Goal: Task Accomplishment & Management: Use online tool/utility

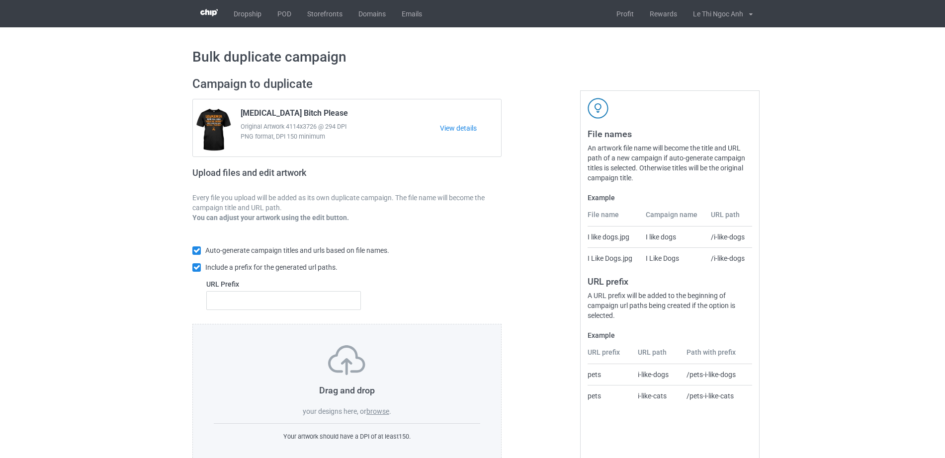
click at [370, 409] on label "browse" at bounding box center [377, 412] width 23 height 8
click at [0, 0] on input "browse" at bounding box center [0, 0] width 0 height 0
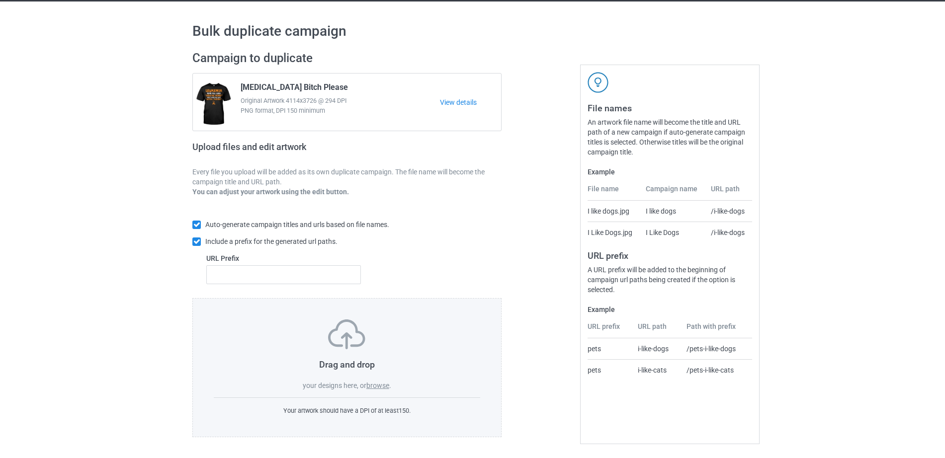
click at [371, 379] on div "Drag and drop your designs here, or browse ." at bounding box center [347, 355] width 266 height 71
click at [375, 383] on label "browse" at bounding box center [377, 386] width 23 height 8
click at [0, 0] on input "browse" at bounding box center [0, 0] width 0 height 0
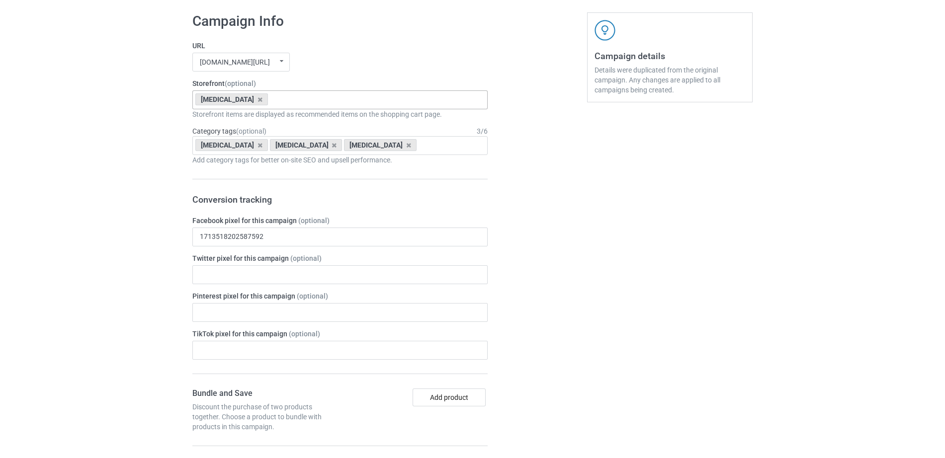
scroll to position [444, 0]
click at [258, 104] on icon at bounding box center [260, 101] width 5 height 6
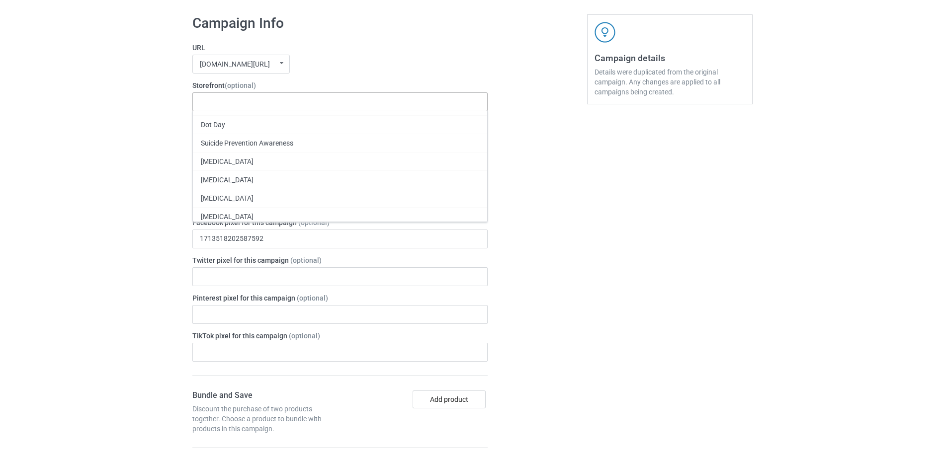
scroll to position [347, 0]
click at [257, 127] on div "Suicide Prevention Awareness" at bounding box center [340, 122] width 294 height 18
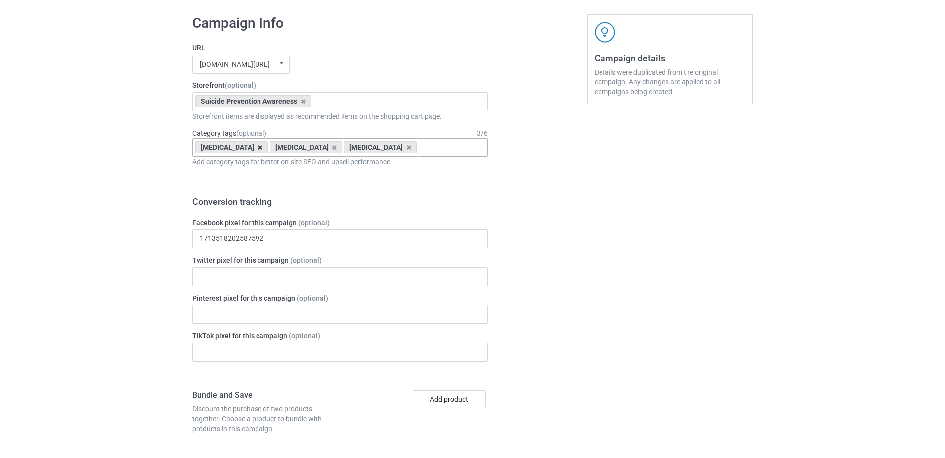
click at [258, 150] on icon at bounding box center [260, 147] width 5 height 6
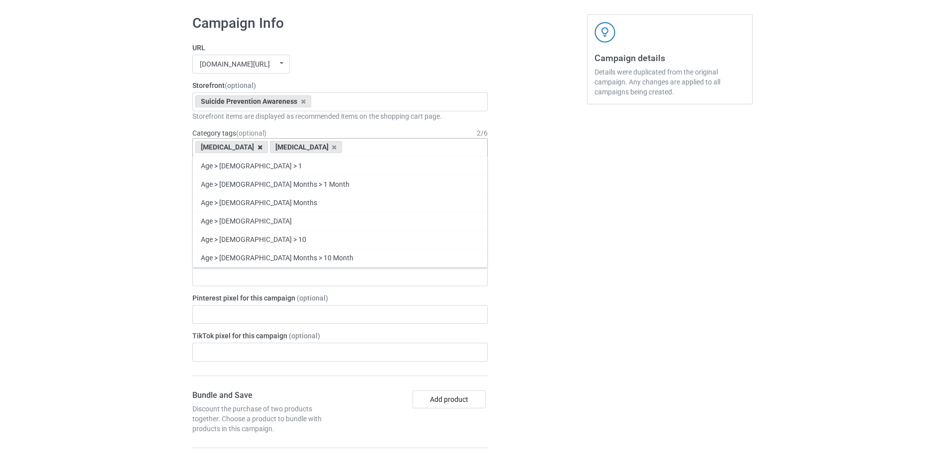
click at [258, 146] on icon at bounding box center [260, 147] width 5 height 6
click at [258, 148] on icon at bounding box center [260, 147] width 5 height 6
click at [243, 148] on div "Age > 1-19 > 1 Age > 1-12 Months > 1 Month Age > 1-12 Months Age > 1-19 Age > 1…" at bounding box center [339, 147] width 295 height 19
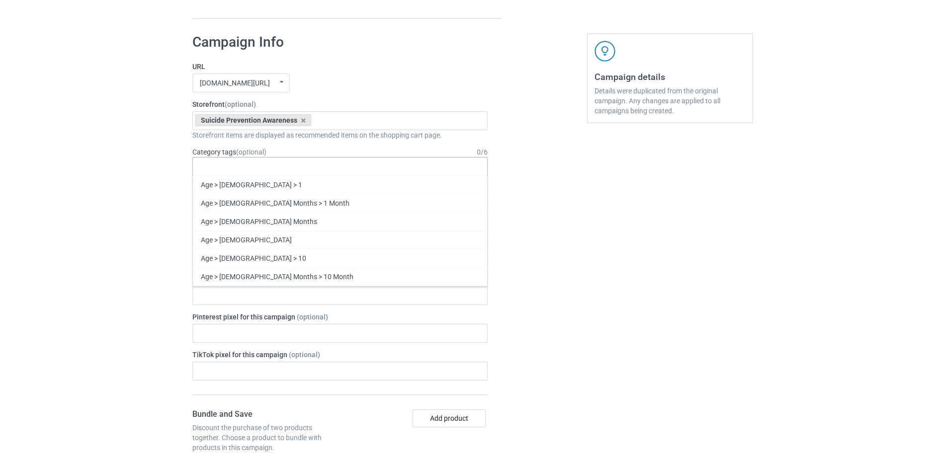
scroll to position [463, 0]
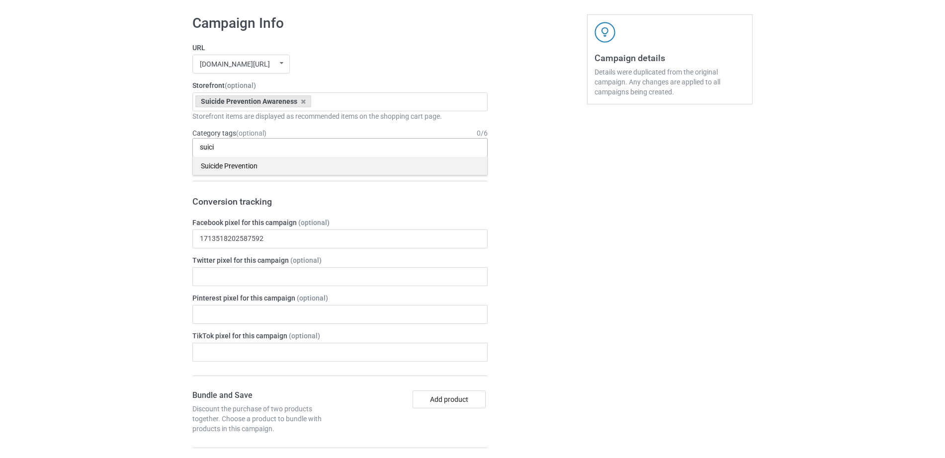
type input "suici"
click at [248, 167] on div "Suicide Prevention" at bounding box center [340, 166] width 294 height 18
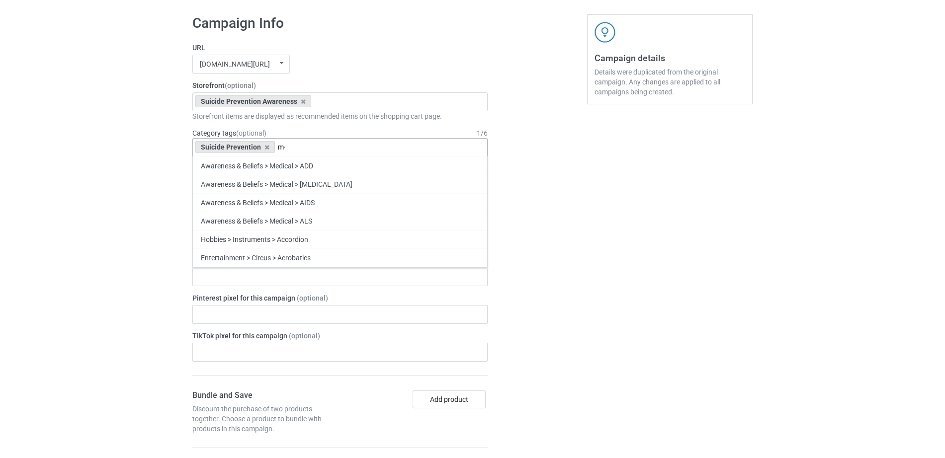
type input "m"
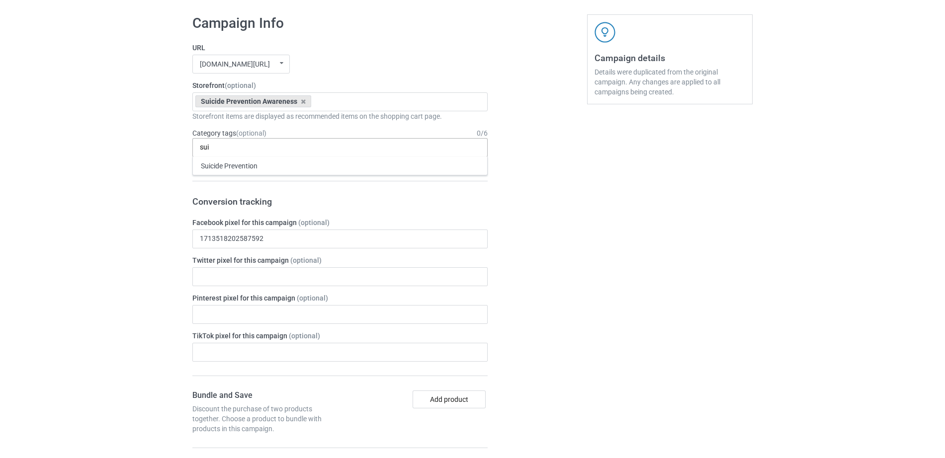
type input "sui"
click at [248, 167] on div "Suicide Prevention" at bounding box center [340, 166] width 294 height 18
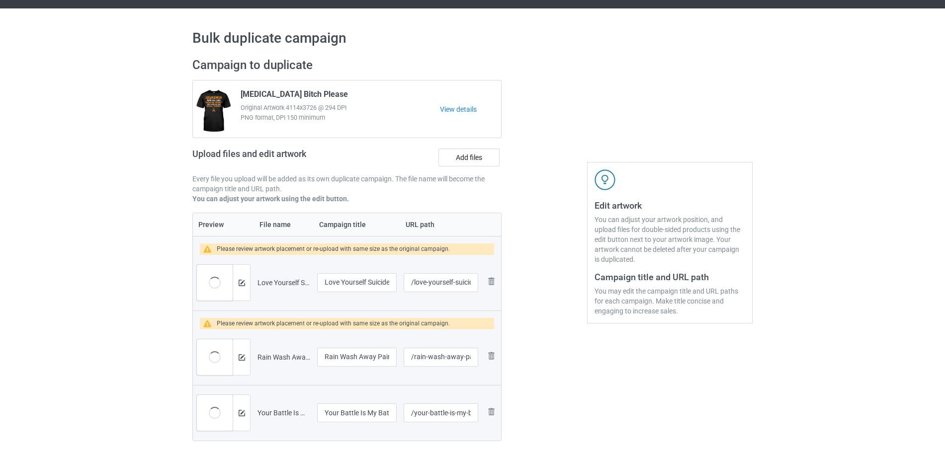
scroll to position [0, 0]
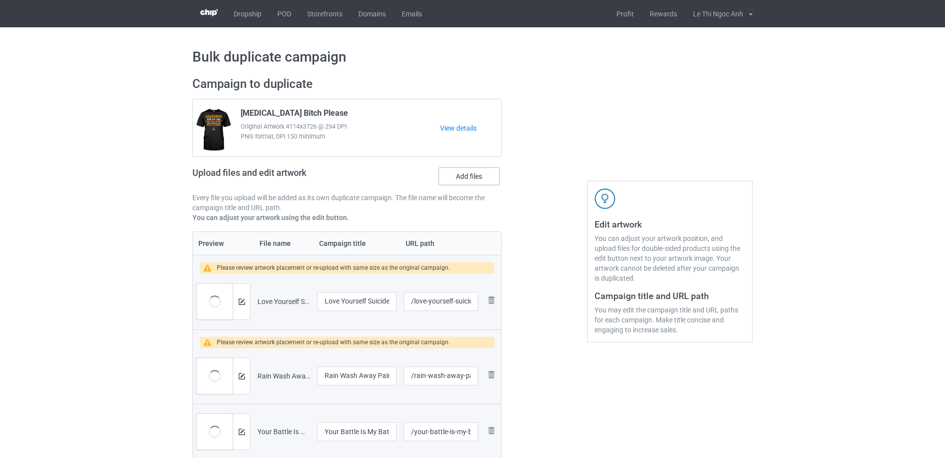
click at [462, 179] on label "Add files" at bounding box center [468, 177] width 61 height 18
click at [0, 0] on input "Add files" at bounding box center [0, 0] width 0 height 0
click at [453, 167] on div "Upload files and edit artwork Add files" at bounding box center [346, 178] width 309 height 29
click at [454, 174] on label "Add files" at bounding box center [468, 177] width 61 height 18
click at [0, 0] on input "Add files" at bounding box center [0, 0] width 0 height 0
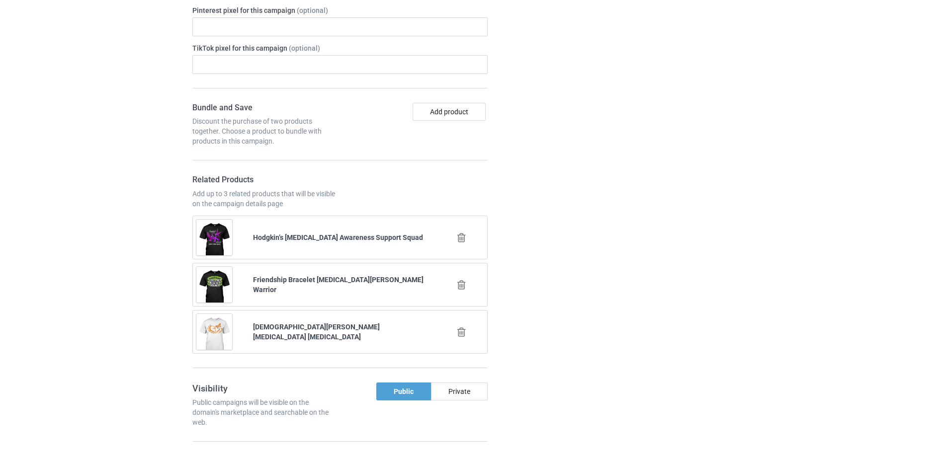
scroll to position [827, 0]
click at [460, 235] on icon at bounding box center [461, 236] width 12 height 10
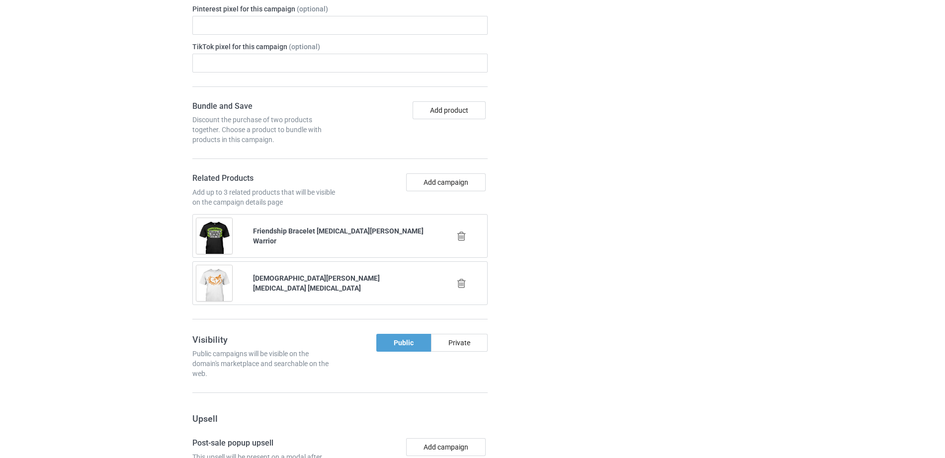
click at [464, 232] on icon at bounding box center [461, 236] width 12 height 10
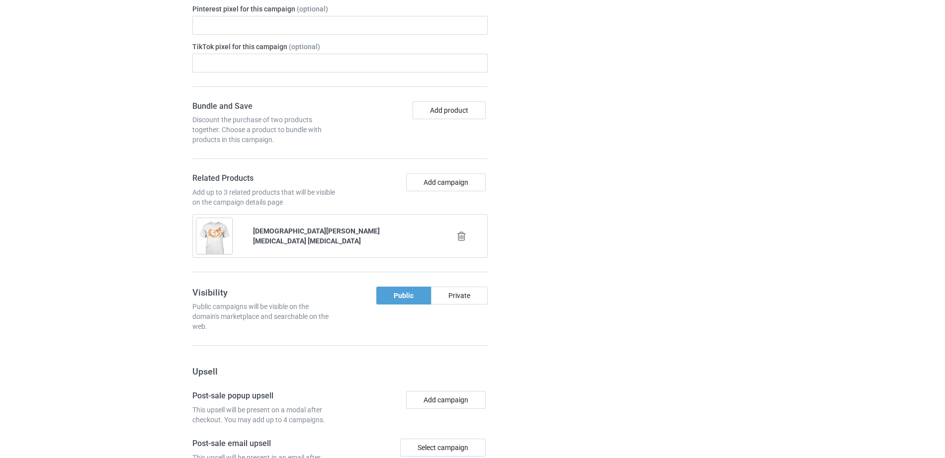
click at [457, 239] on icon at bounding box center [461, 236] width 12 height 10
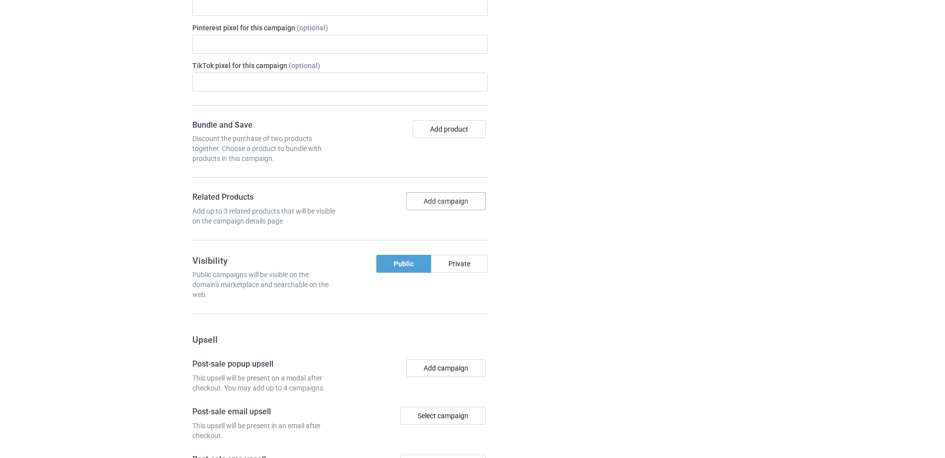
scroll to position [846, 0]
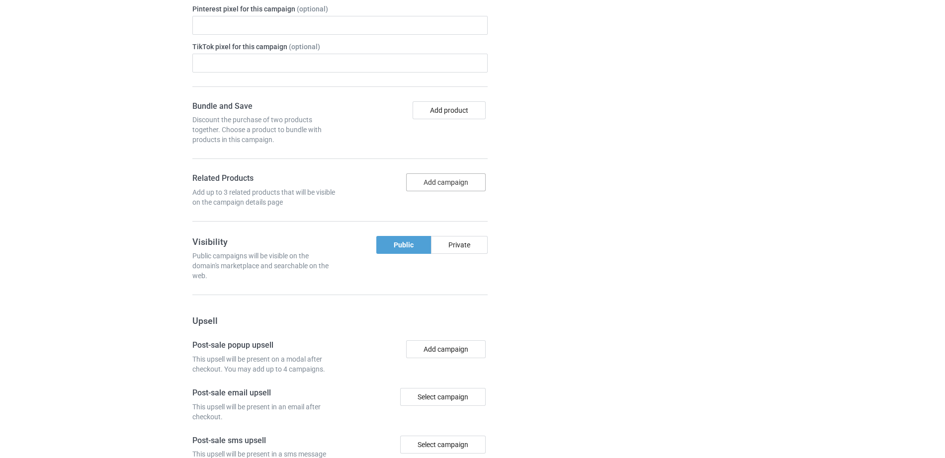
click at [425, 182] on button "Add campaign" at bounding box center [446, 182] width 80 height 18
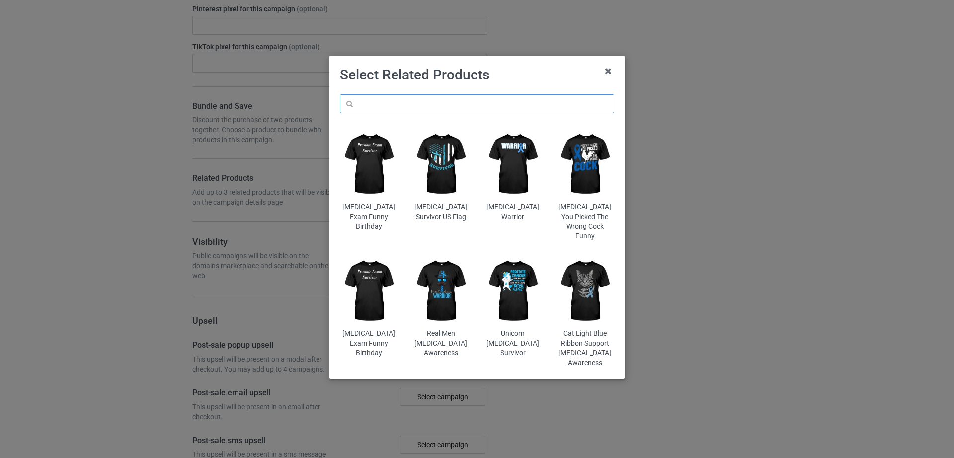
click at [387, 105] on input "text" at bounding box center [477, 103] width 274 height 19
type input "suicide"
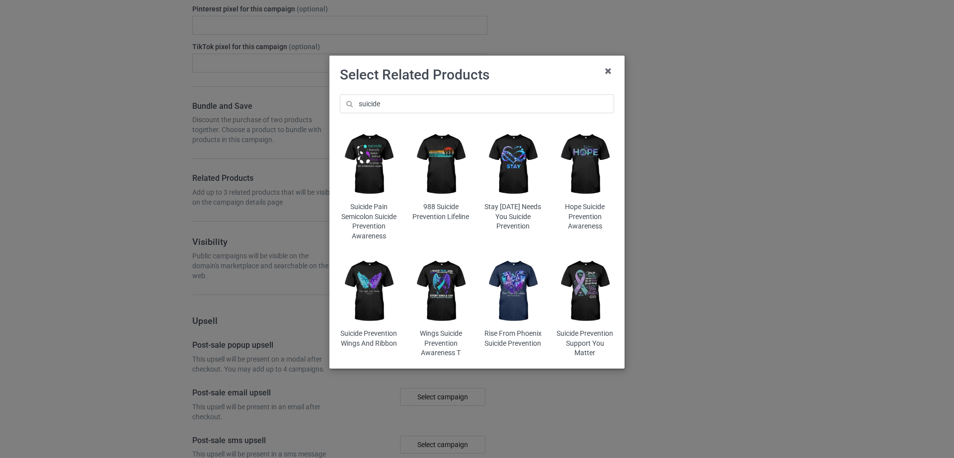
click at [371, 301] on img at bounding box center [369, 291] width 58 height 73
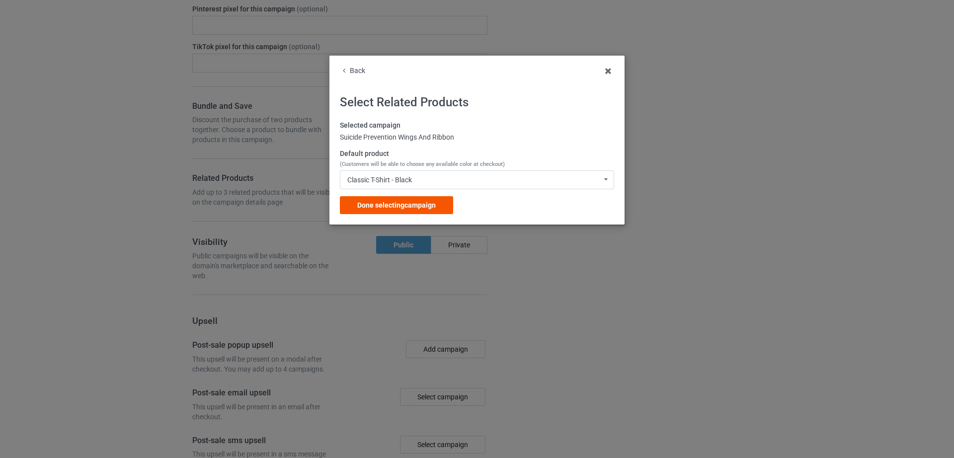
click at [401, 204] on span "Done selecting campaign" at bounding box center [396, 205] width 79 height 8
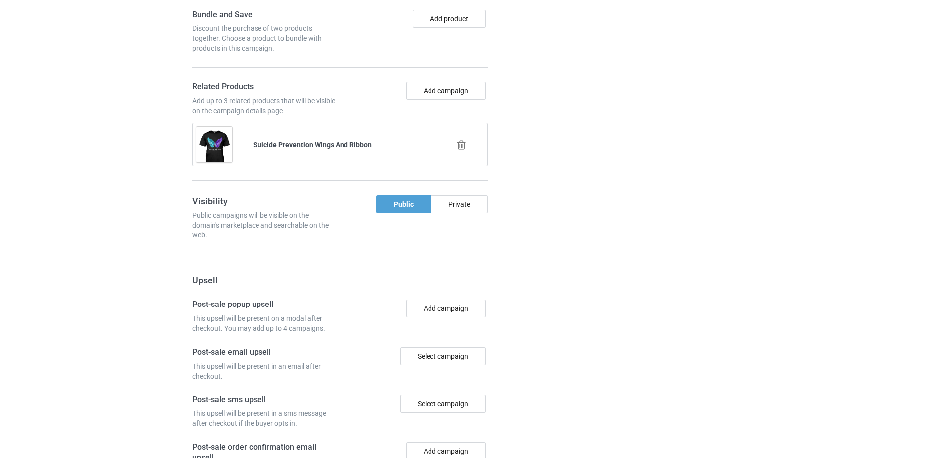
scroll to position [939, 0]
click at [441, 87] on button "Add campaign" at bounding box center [446, 89] width 80 height 18
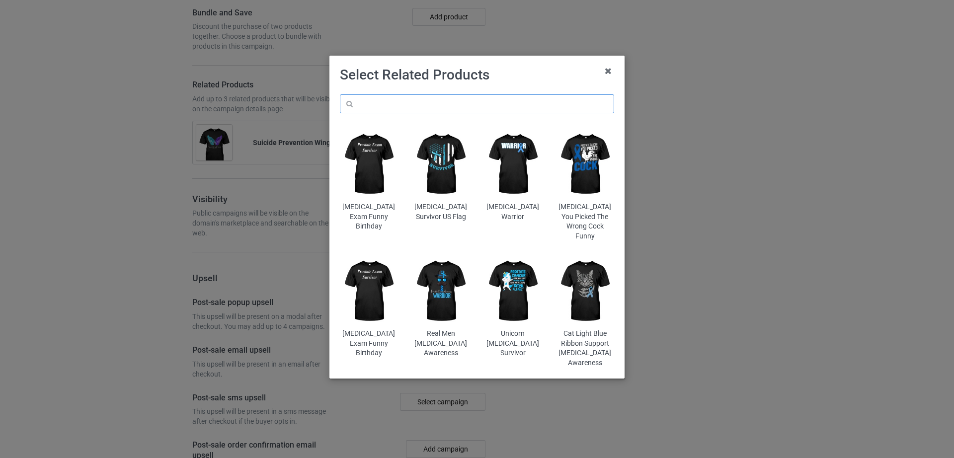
click at [438, 107] on input "text" at bounding box center [477, 103] width 274 height 19
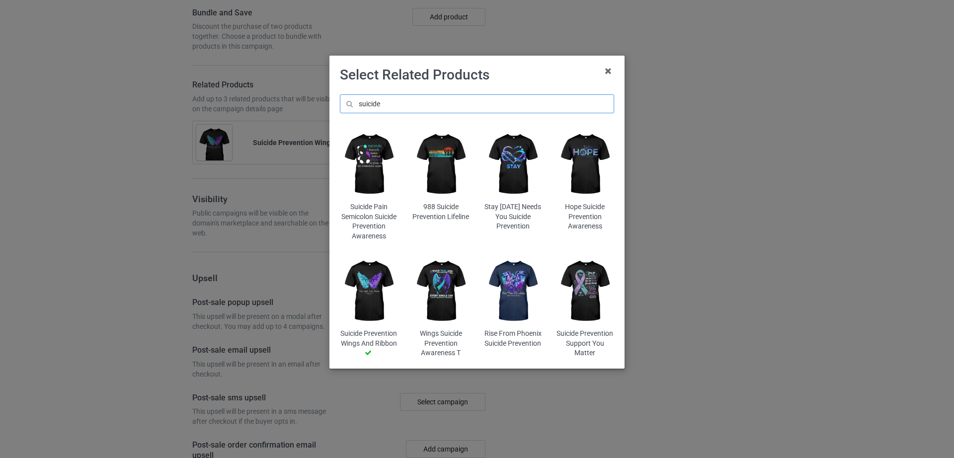
type input "suicide"
click at [505, 289] on img at bounding box center [513, 291] width 58 height 73
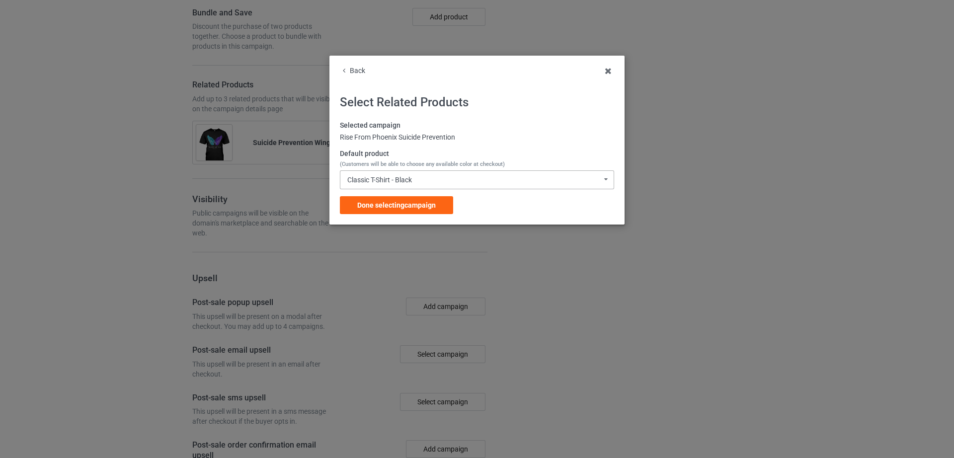
click at [393, 178] on div "Classic T-Shirt - Black" at bounding box center [379, 179] width 65 height 7
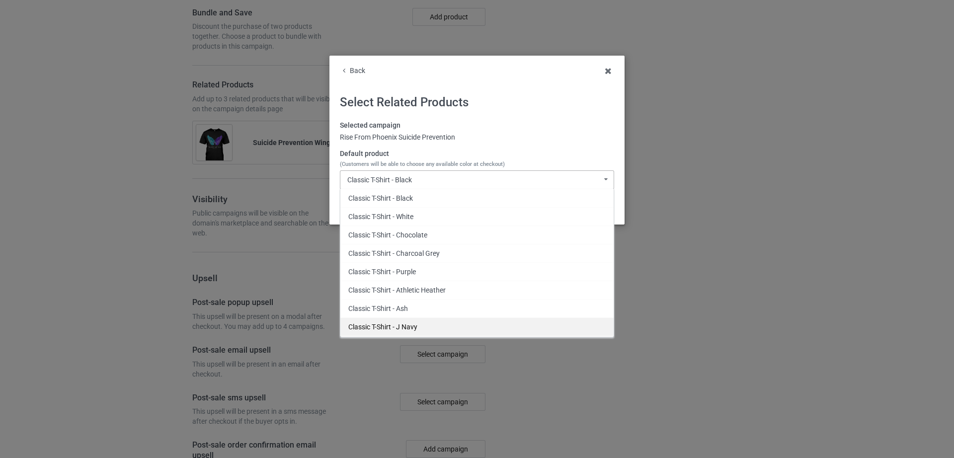
click at [425, 324] on div "Classic T-Shirt - J Navy" at bounding box center [477, 327] width 273 height 18
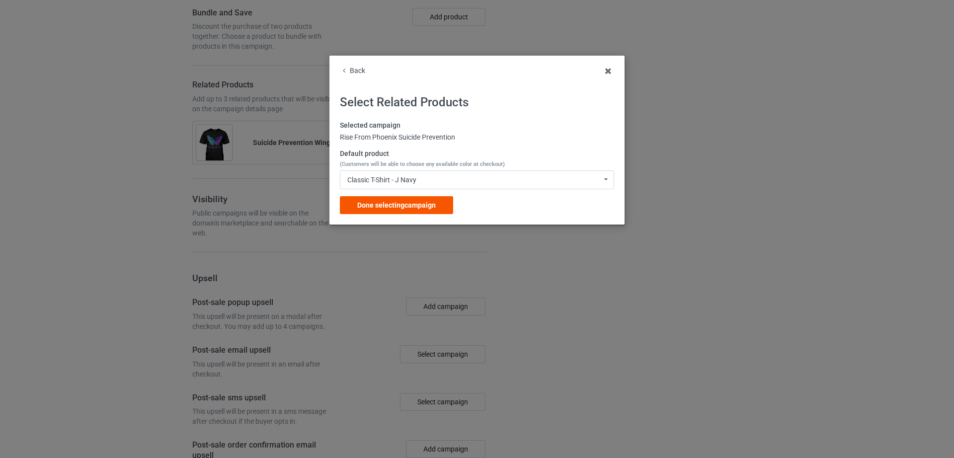
click at [399, 200] on div "Done selecting campaign" at bounding box center [396, 205] width 113 height 18
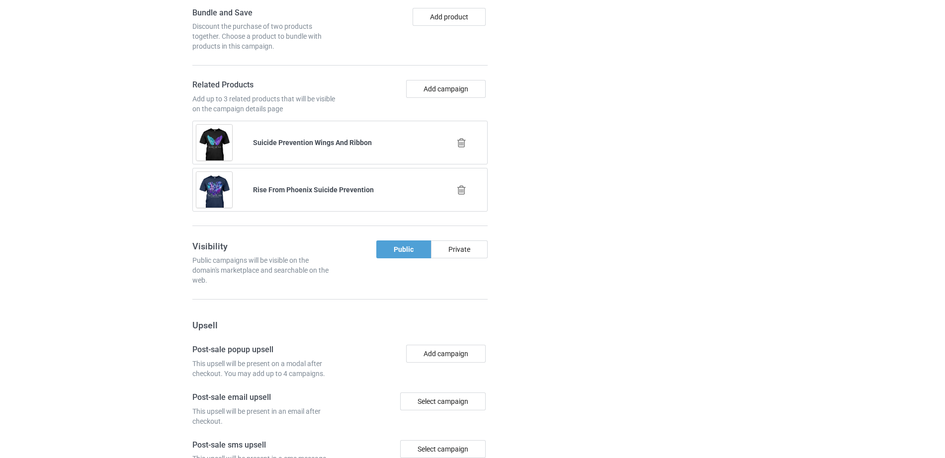
click at [612, 247] on div "Campaign details Details were duplicated from the original campaign. Any change…" at bounding box center [669, 130] width 179 height 1010
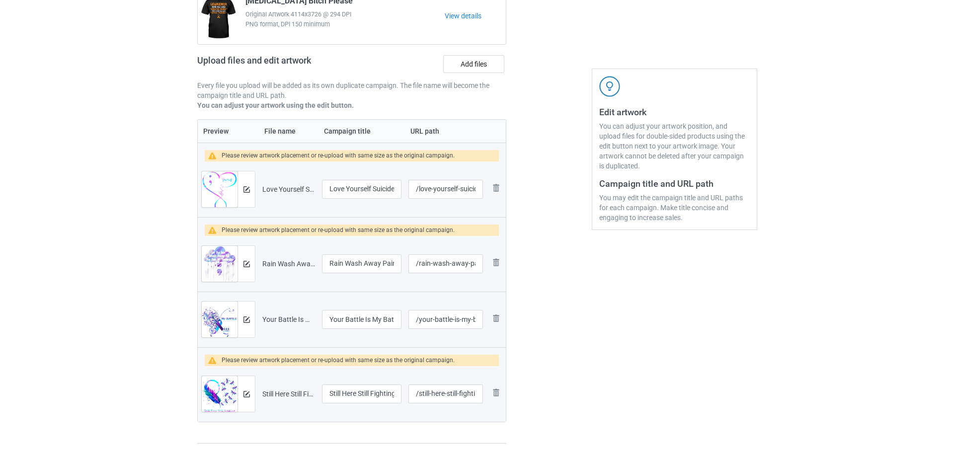
scroll to position [110, 0]
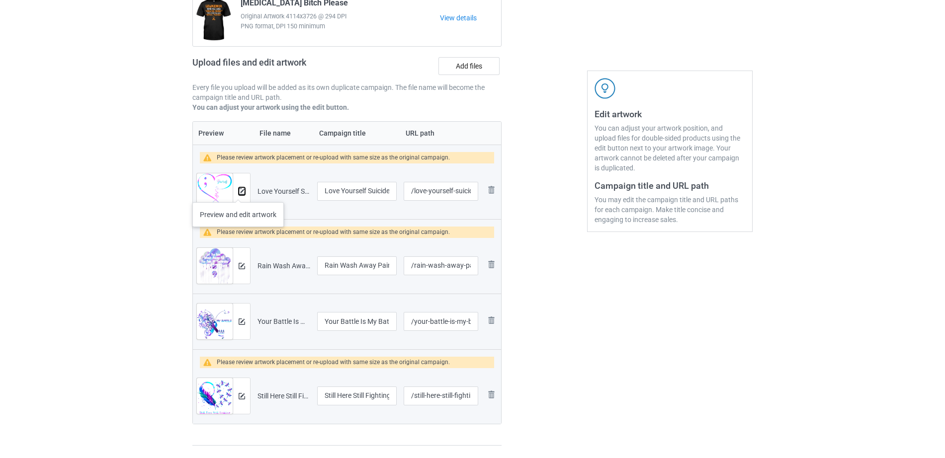
click at [239, 192] on img at bounding box center [242, 191] width 6 height 6
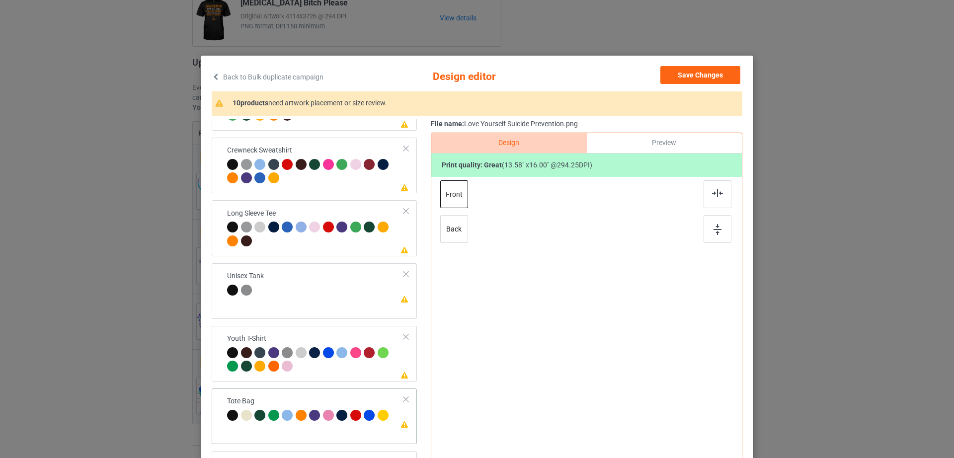
scroll to position [115, 0]
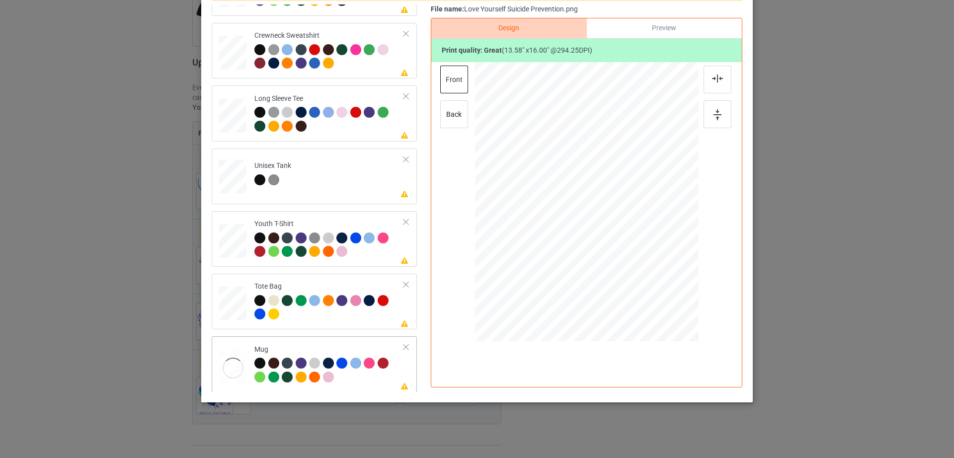
click at [233, 369] on div at bounding box center [232, 368] width 27 height 37
click at [403, 348] on div at bounding box center [406, 347] width 7 height 7
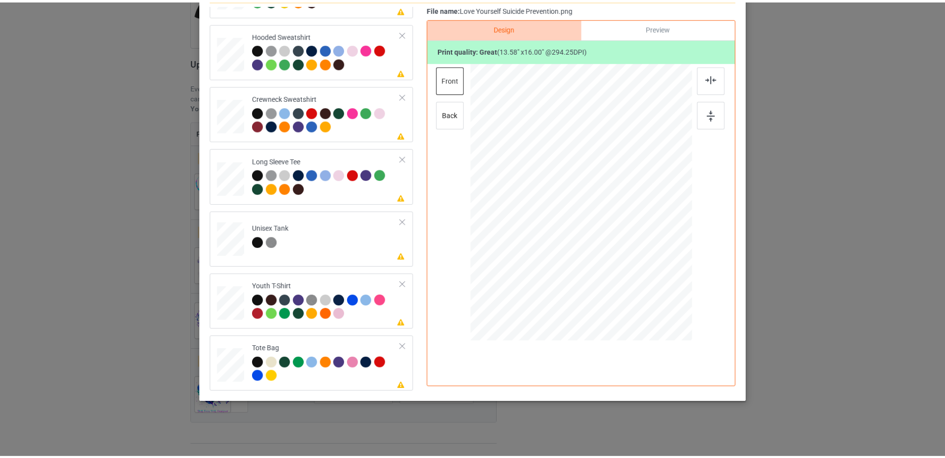
scroll to position [0, 0]
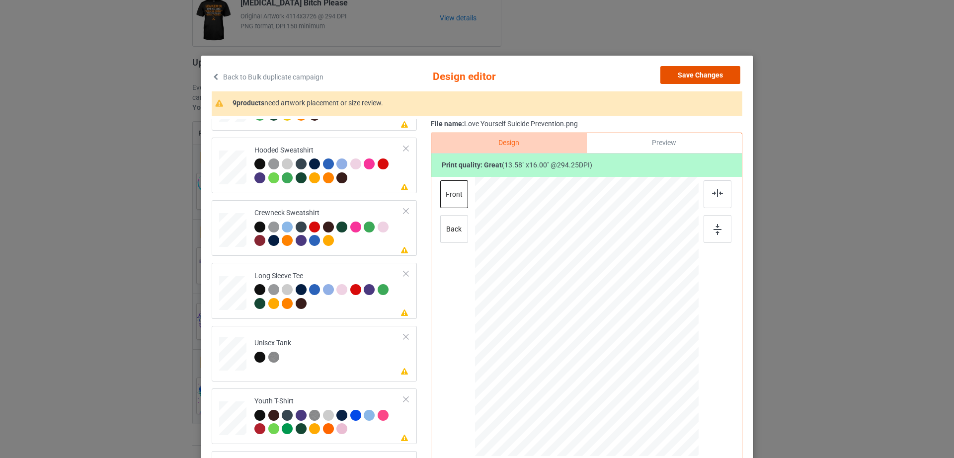
click at [711, 80] on button "Save Changes" at bounding box center [701, 75] width 80 height 18
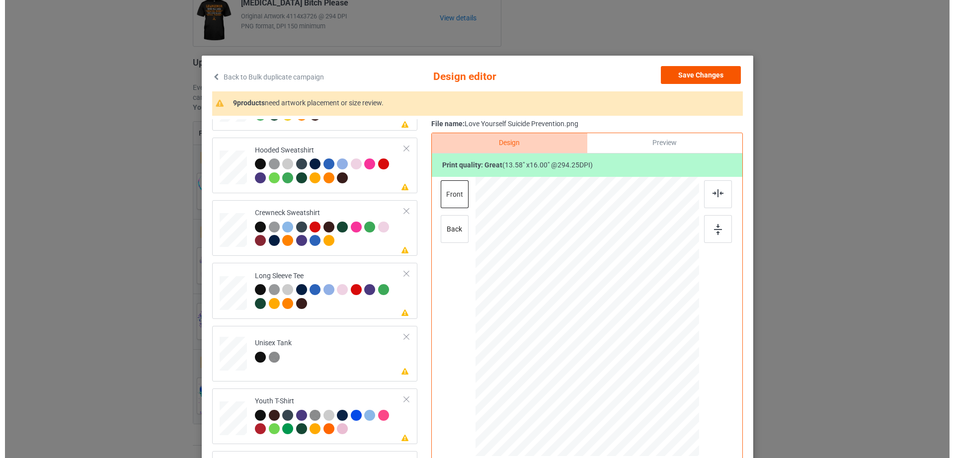
scroll to position [109, 0]
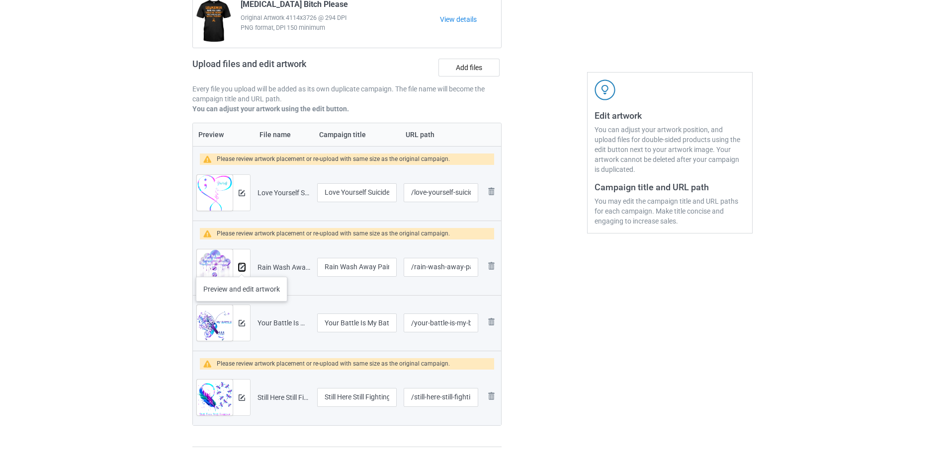
click at [242, 267] on img at bounding box center [242, 267] width 6 height 6
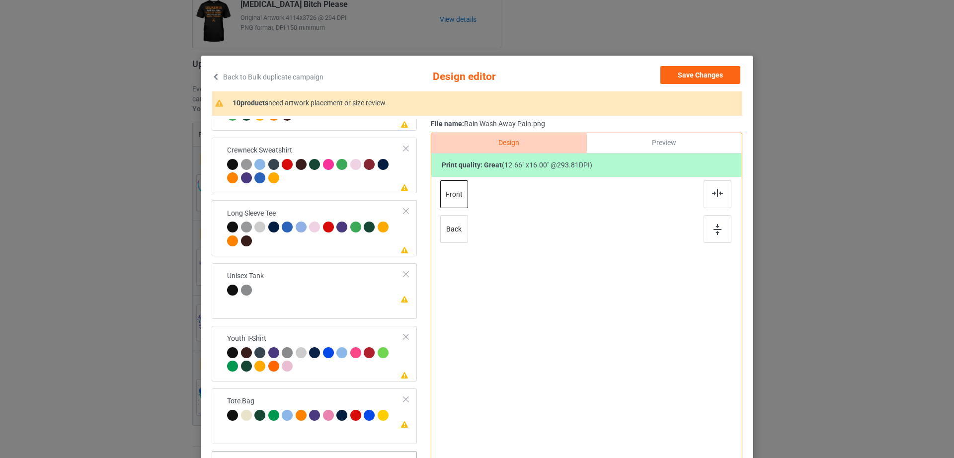
scroll to position [115, 0]
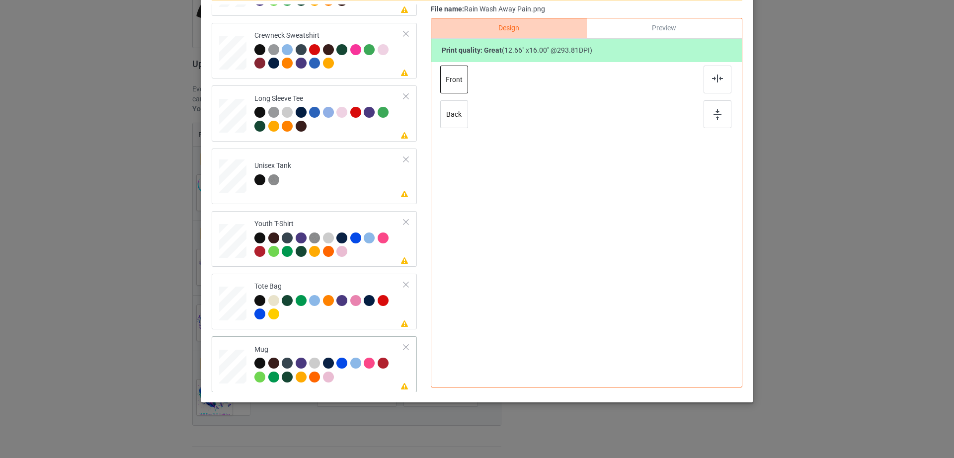
click at [403, 348] on div at bounding box center [406, 347] width 7 height 7
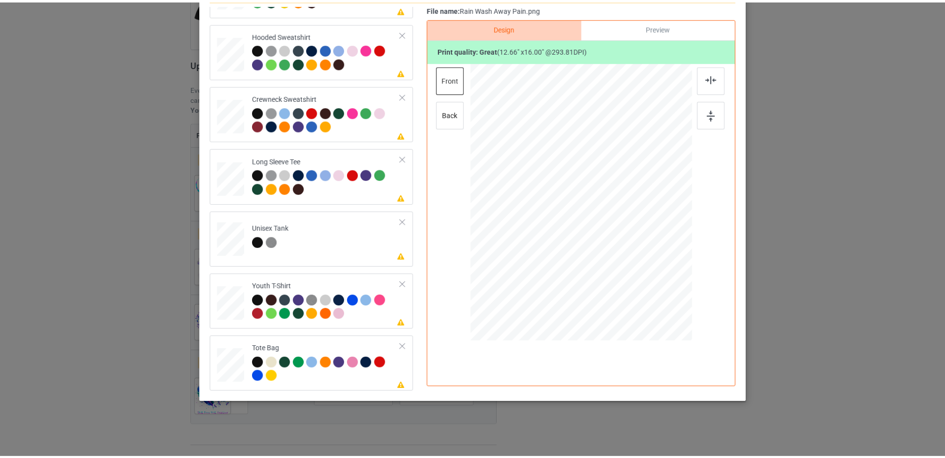
scroll to position [0, 0]
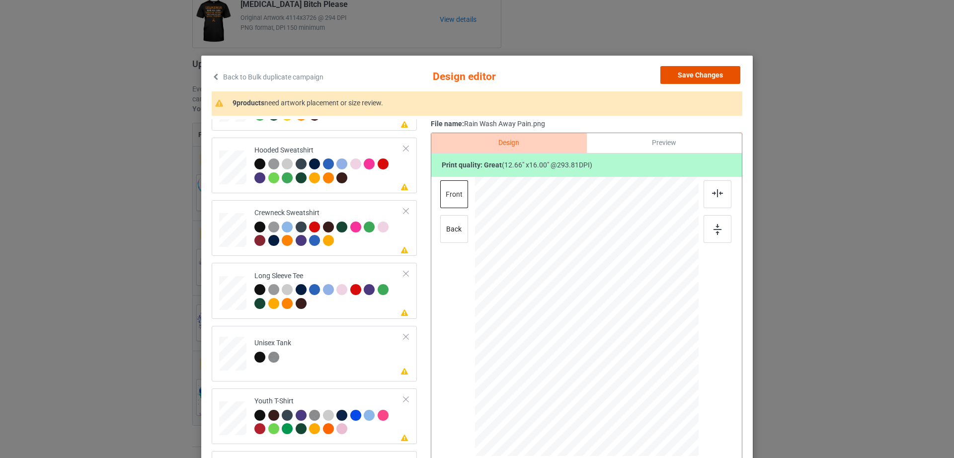
click at [713, 76] on button "Save Changes" at bounding box center [701, 75] width 80 height 18
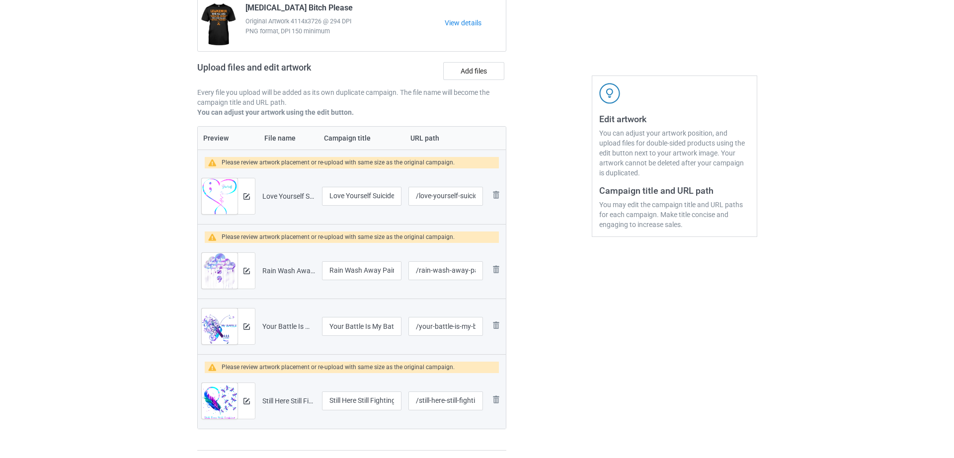
scroll to position [103, 0]
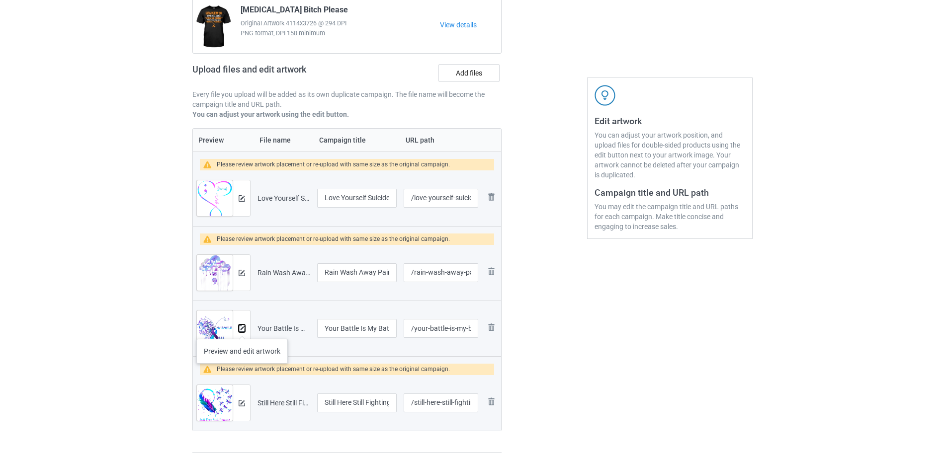
click at [242, 329] on img at bounding box center [242, 329] width 6 height 6
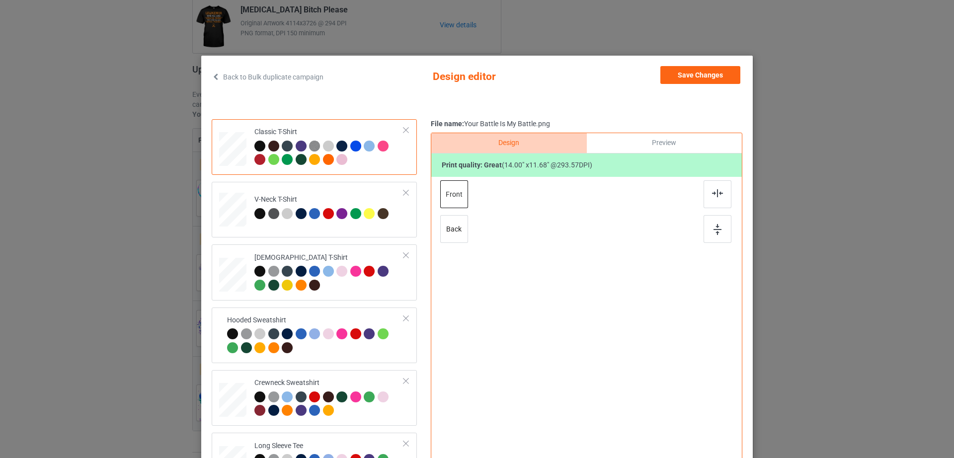
scroll to position [115, 0]
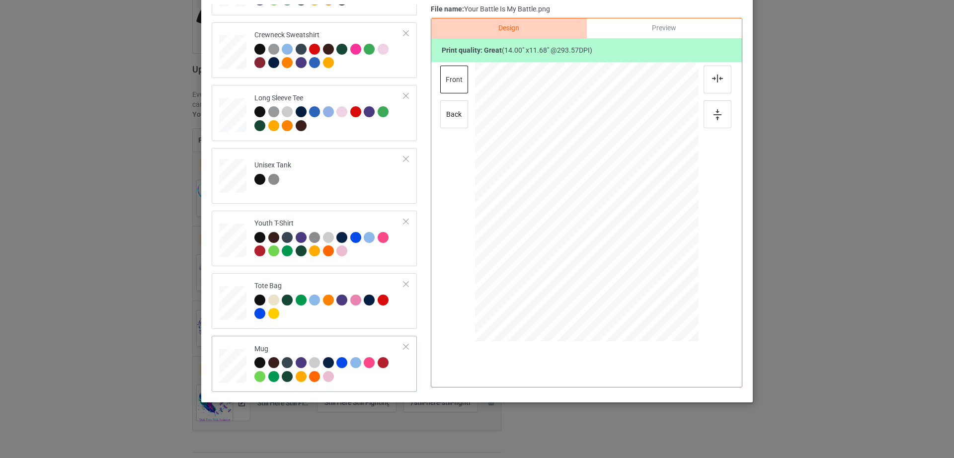
click at [403, 345] on div at bounding box center [406, 347] width 7 height 7
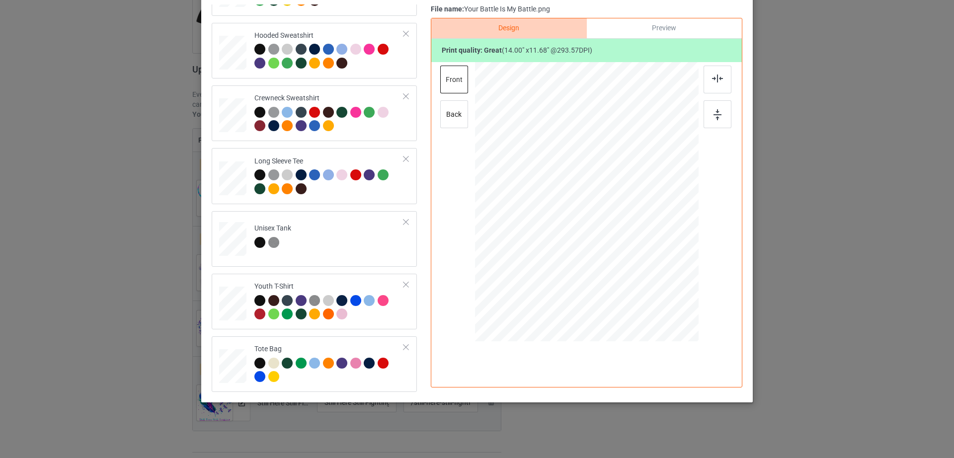
scroll to position [0, 0]
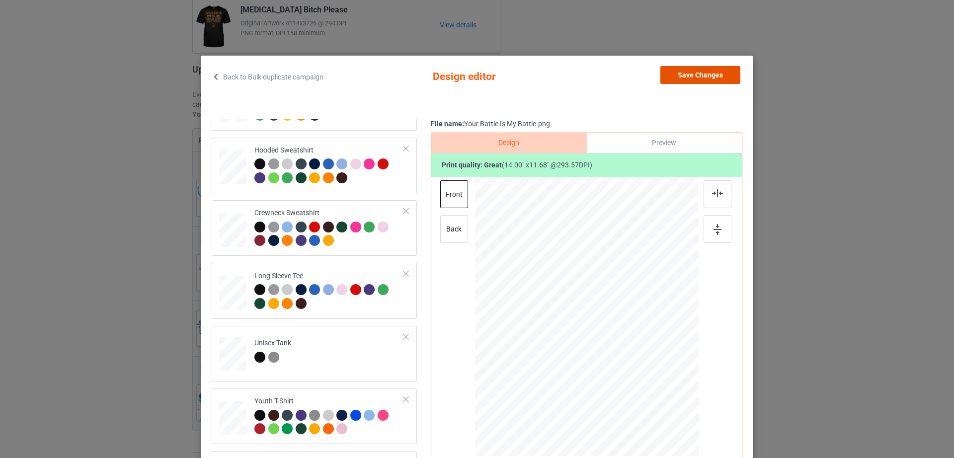
click at [678, 77] on button "Save Changes" at bounding box center [701, 75] width 80 height 18
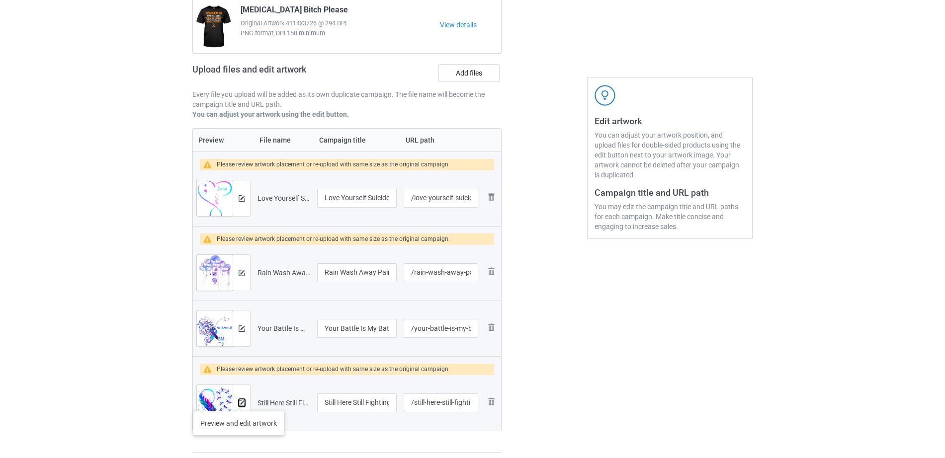
click at [239, 401] on img at bounding box center [242, 403] width 6 height 6
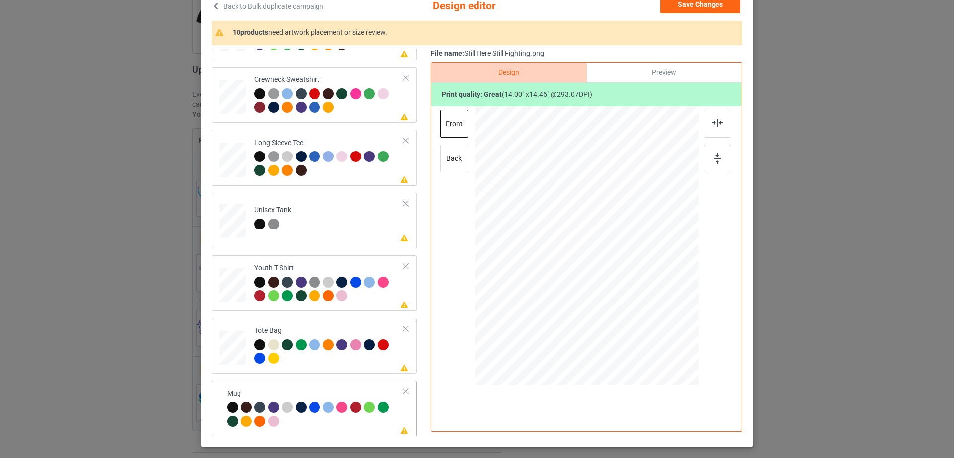
scroll to position [115, 0]
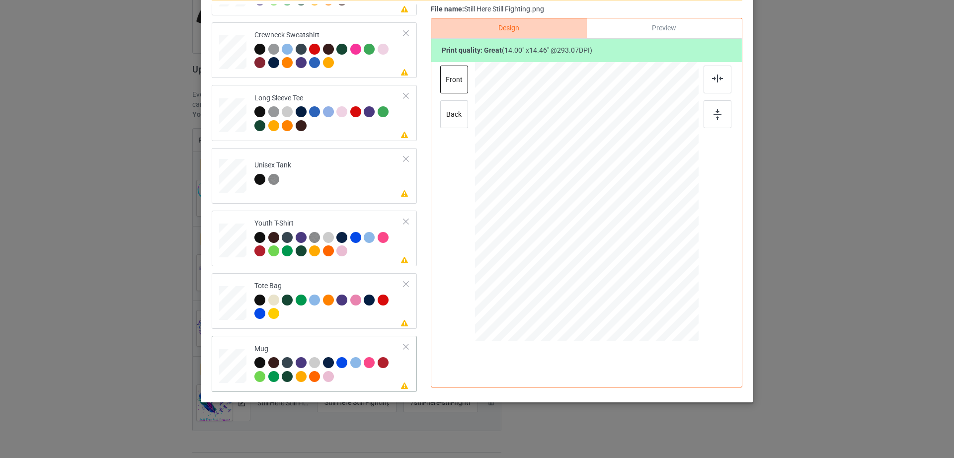
click at [403, 346] on div at bounding box center [406, 347] width 7 height 7
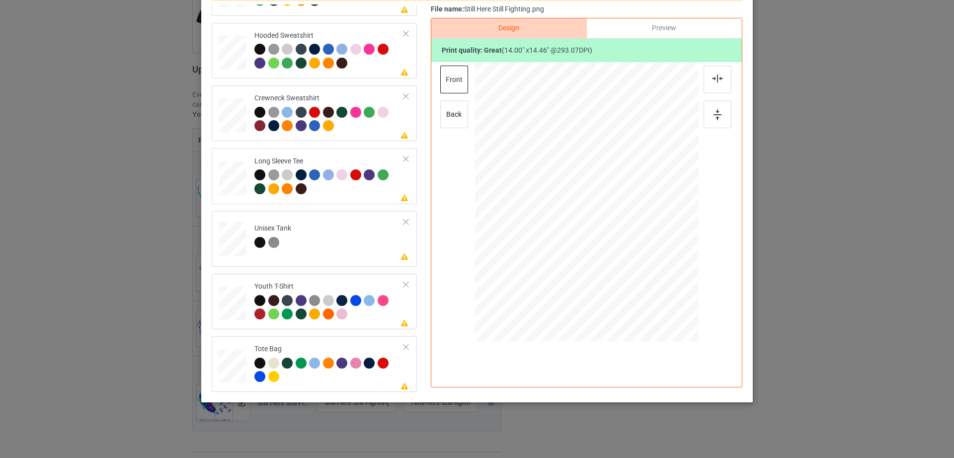
scroll to position [0, 0]
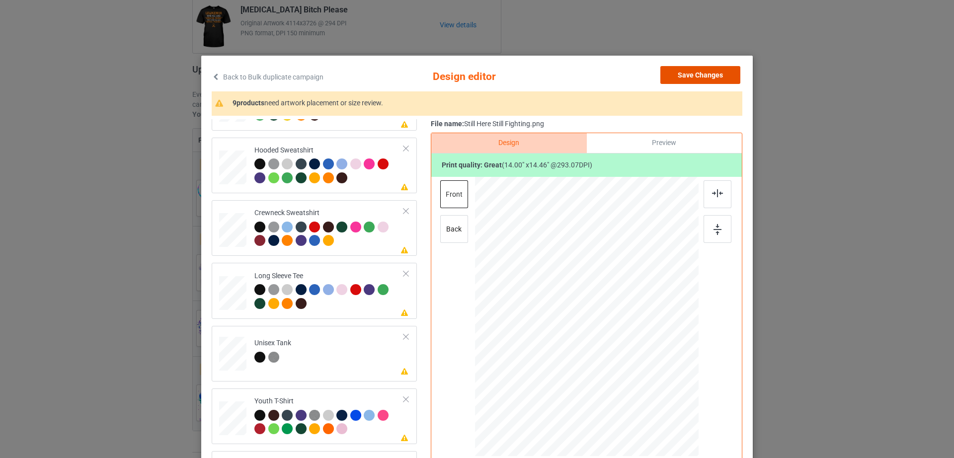
click at [722, 69] on button "Save Changes" at bounding box center [701, 75] width 80 height 18
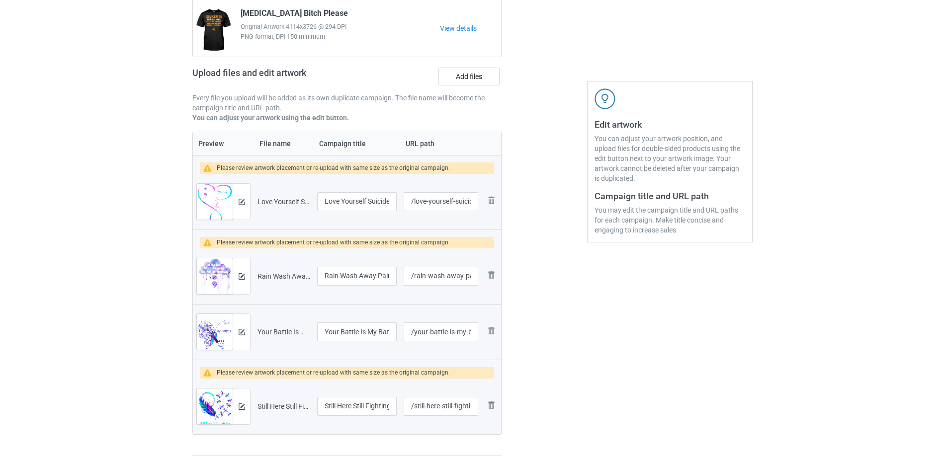
click at [731, 318] on div "Edit artwork You can adjust your artwork position, and upload files for double-…" at bounding box center [669, 217] width 179 height 494
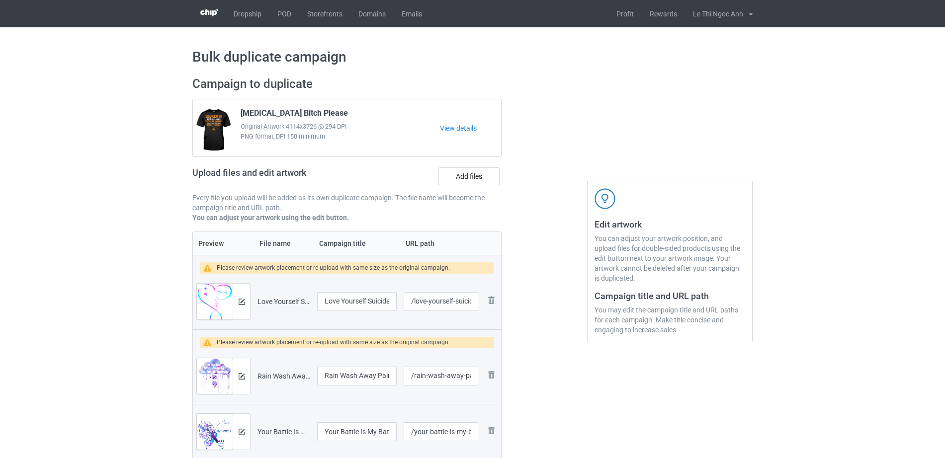
click at [554, 345] on div at bounding box center [545, 317] width 72 height 494
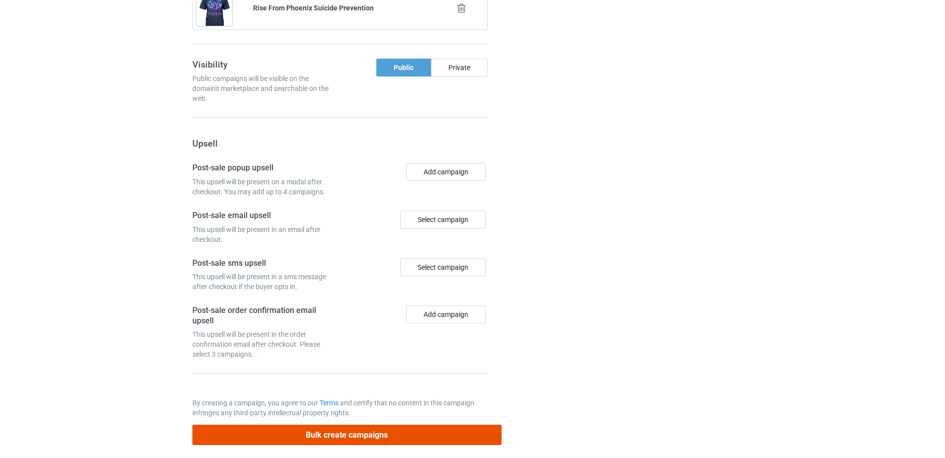
scroll to position [1122, 0]
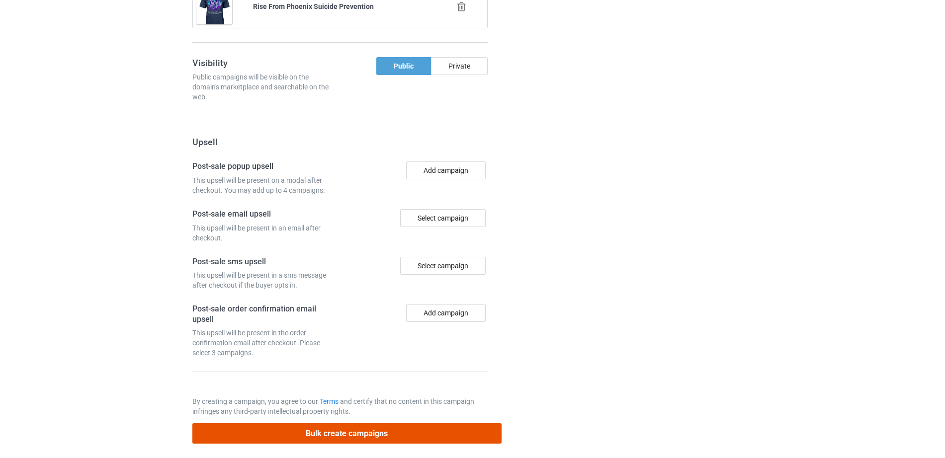
click at [332, 443] on button "Bulk create campaigns" at bounding box center [346, 434] width 309 height 20
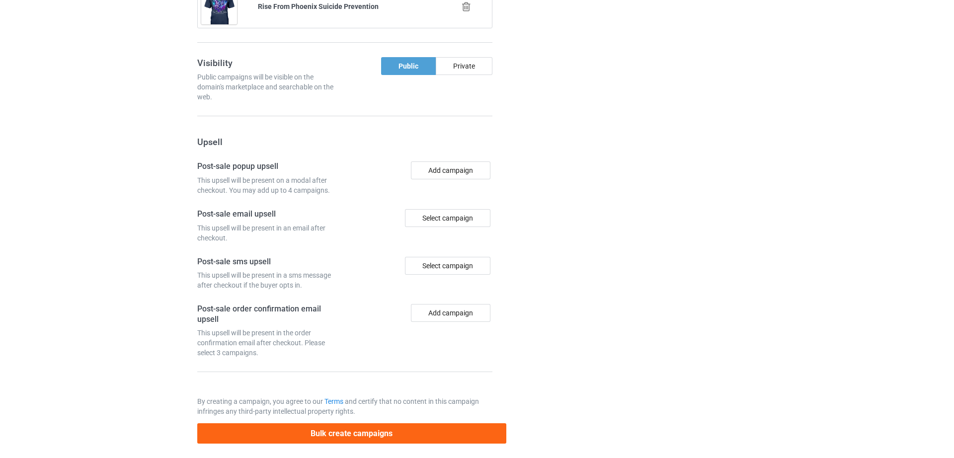
scroll to position [0, 0]
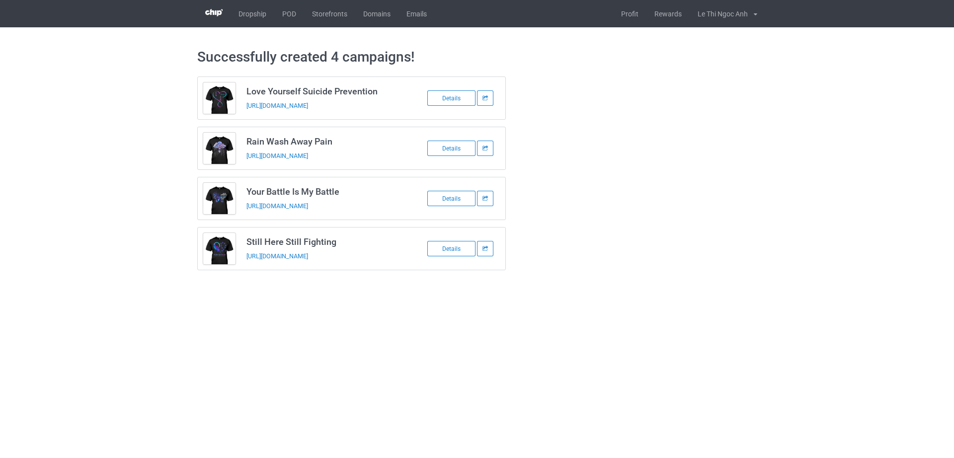
click at [546, 414] on body "Dropship POD Storefronts Domains Emails Profit Rewards Le Thi Ngoc Anh Settings…" at bounding box center [477, 229] width 954 height 458
click at [708, 277] on div "Love Yourself Suicide Prevention https://www.hoptefy.com/love-yourself-suicide-…" at bounding box center [477, 174] width 574 height 208
click at [325, 14] on link "Storefronts" at bounding box center [329, 13] width 51 height 27
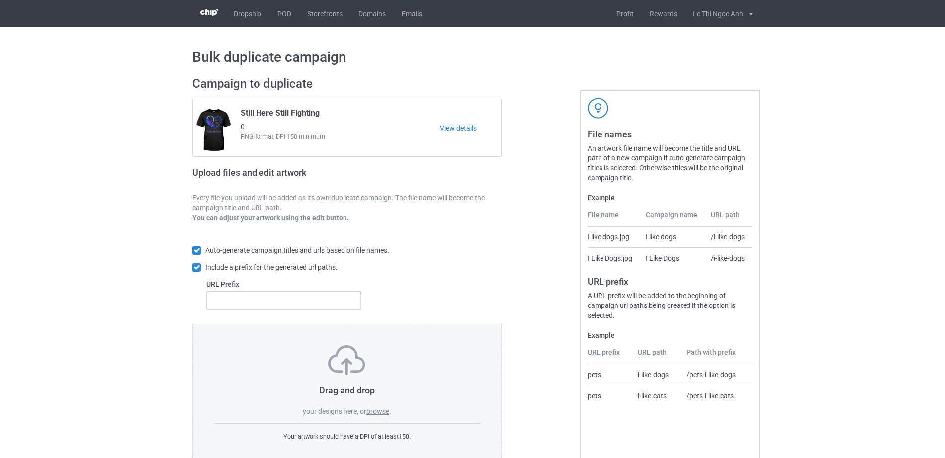
click at [369, 412] on label "browse" at bounding box center [377, 412] width 23 height 8
click at [0, 0] on input "browse" at bounding box center [0, 0] width 0 height 0
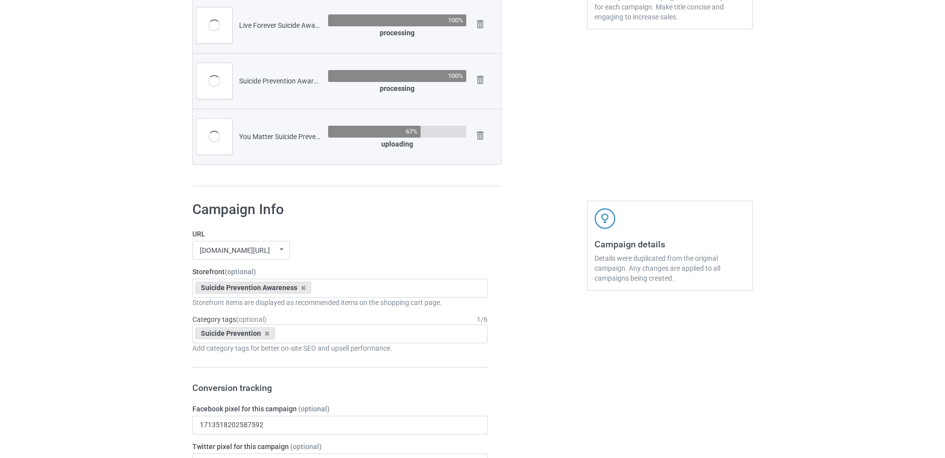
scroll to position [315, 0]
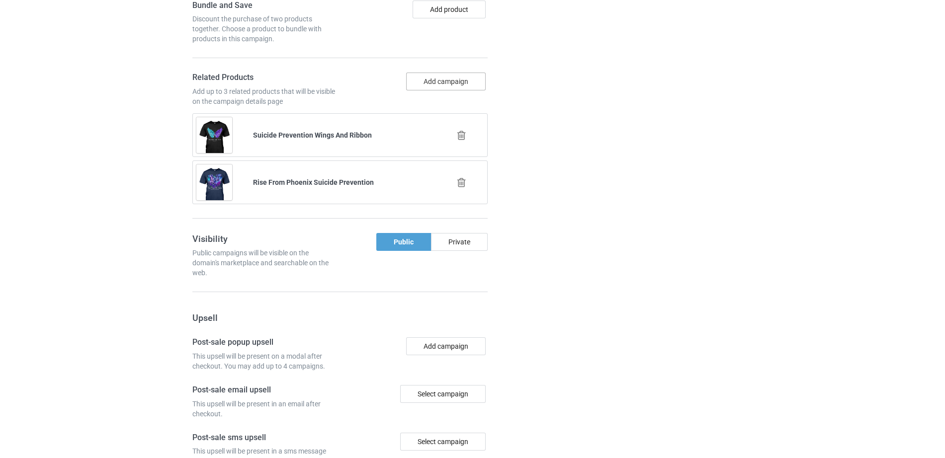
click at [440, 102] on div "Add campaign" at bounding box center [415, 90] width 151 height 34
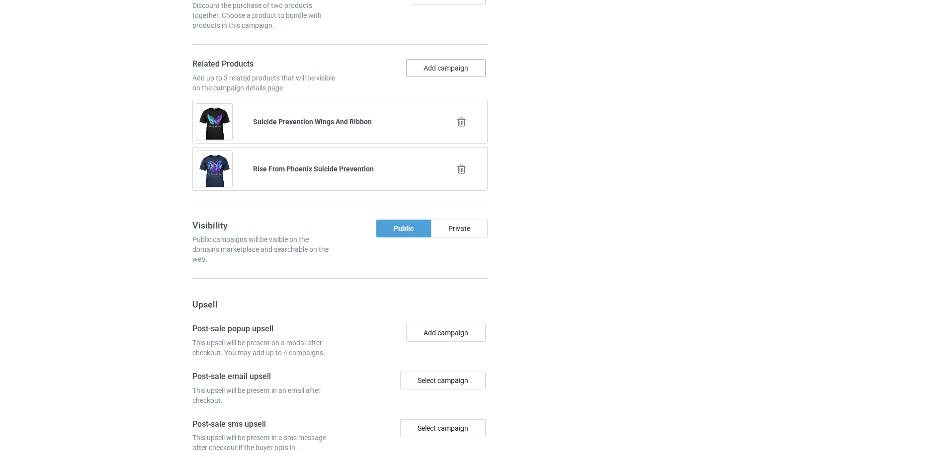
click at [439, 71] on button "Add campaign" at bounding box center [446, 68] width 80 height 18
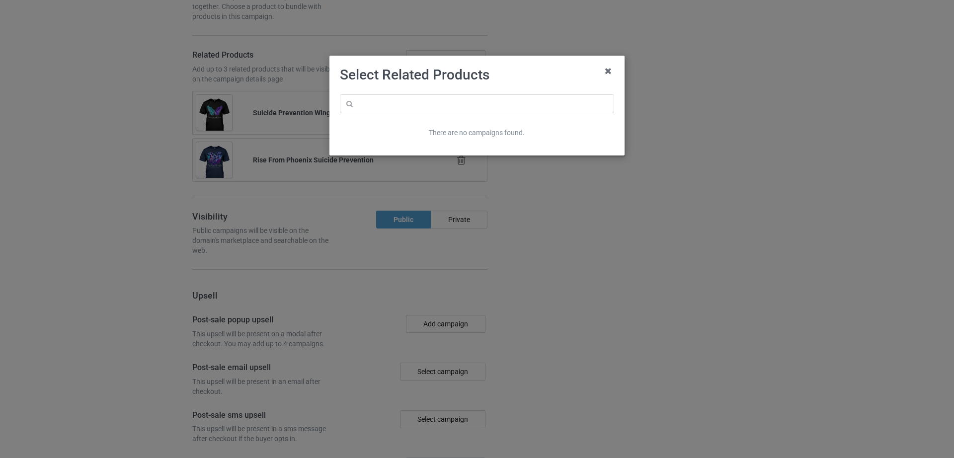
click at [408, 113] on div "There are no campaigns found." at bounding box center [477, 119] width 288 height 65
click at [405, 104] on input "text" at bounding box center [477, 103] width 274 height 19
click at [448, 103] on input "suicide" at bounding box center [477, 103] width 274 height 19
type input "suicide"
click at [605, 68] on icon at bounding box center [609, 71] width 16 height 16
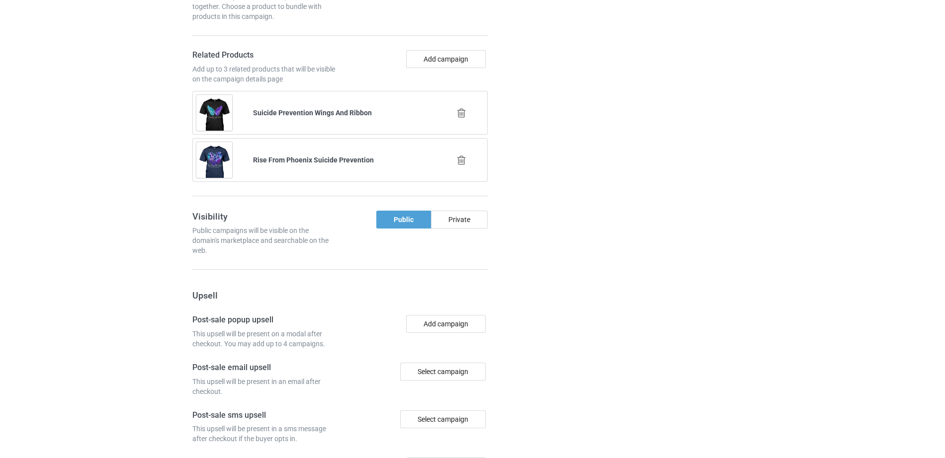
click at [640, 118] on div "Campaign details Details were duplicated from the original campaign. Any change…" at bounding box center [669, 100] width 179 height 1010
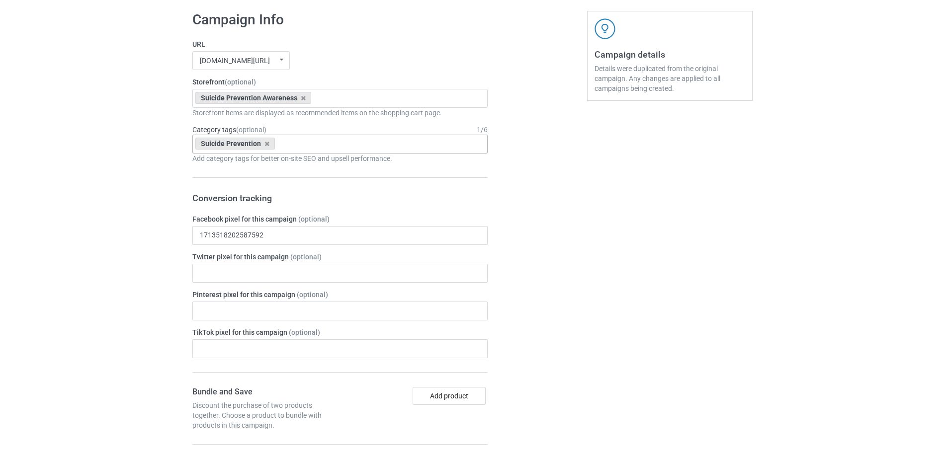
scroll to position [501, 0]
click at [291, 152] on div "Suicide Prevention Age > [DEMOGRAPHIC_DATA] > 1 Age > [DEMOGRAPHIC_DATA] Months…" at bounding box center [339, 146] width 295 height 19
drag, startPoint x: 634, startPoint y: 202, endPoint x: 595, endPoint y: 335, distance: 138.4
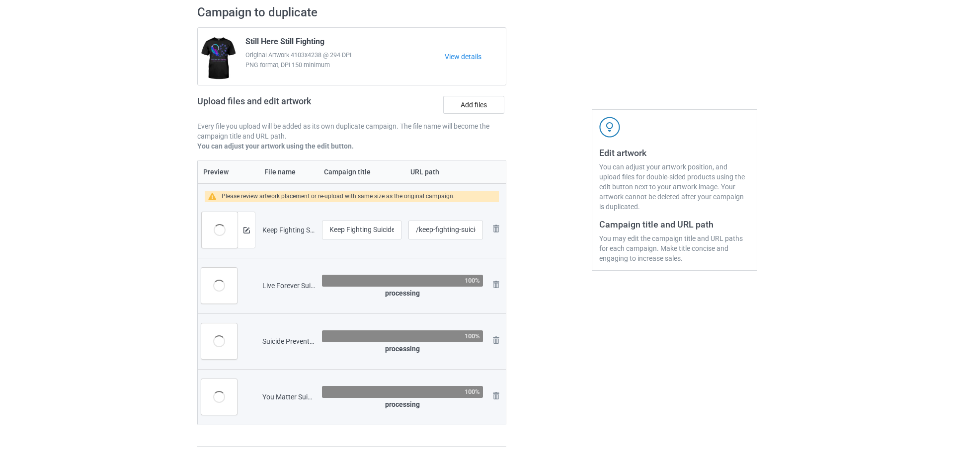
scroll to position [70, 0]
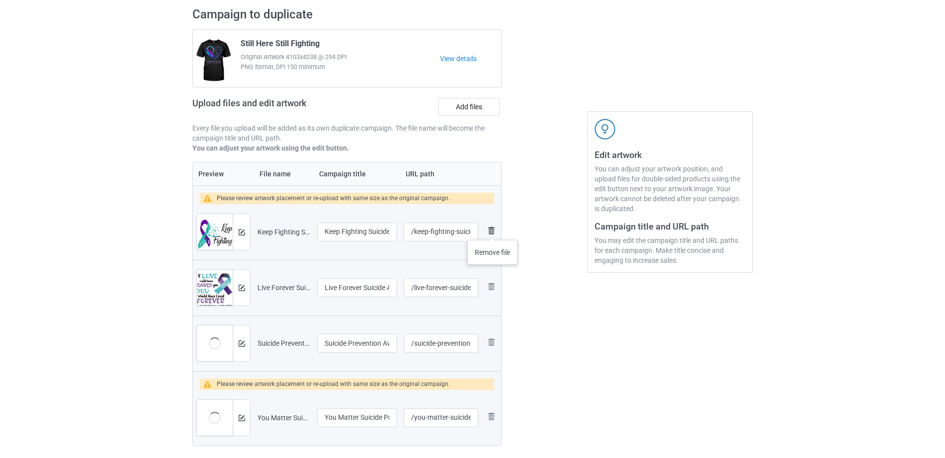
click at [492, 230] on img at bounding box center [491, 231] width 12 height 12
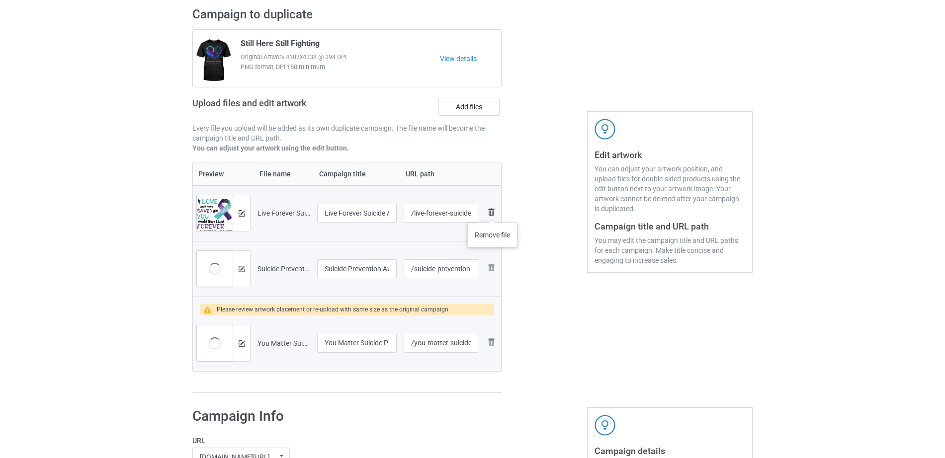
click at [493, 213] on img at bounding box center [491, 212] width 12 height 12
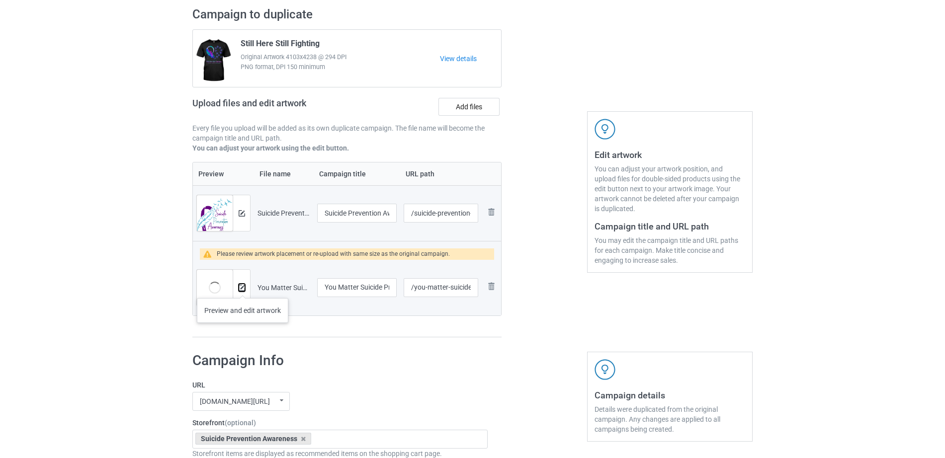
click at [243, 288] on img at bounding box center [242, 288] width 6 height 6
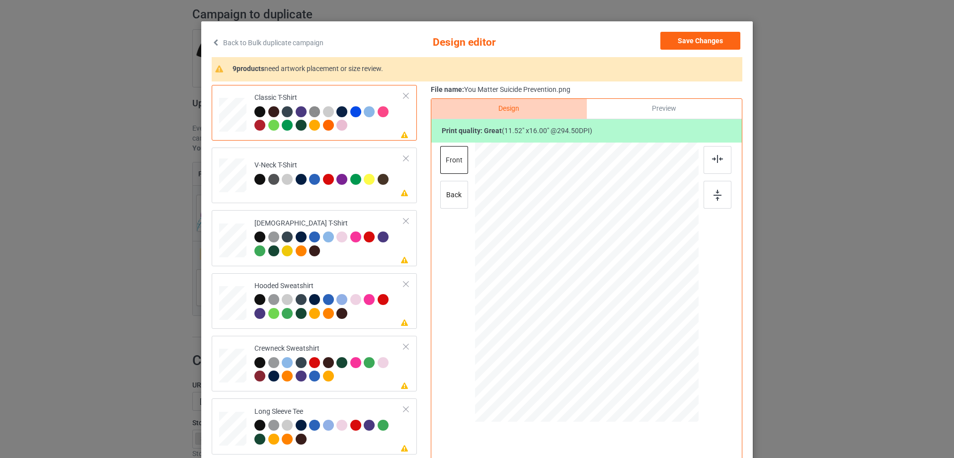
scroll to position [0, 0]
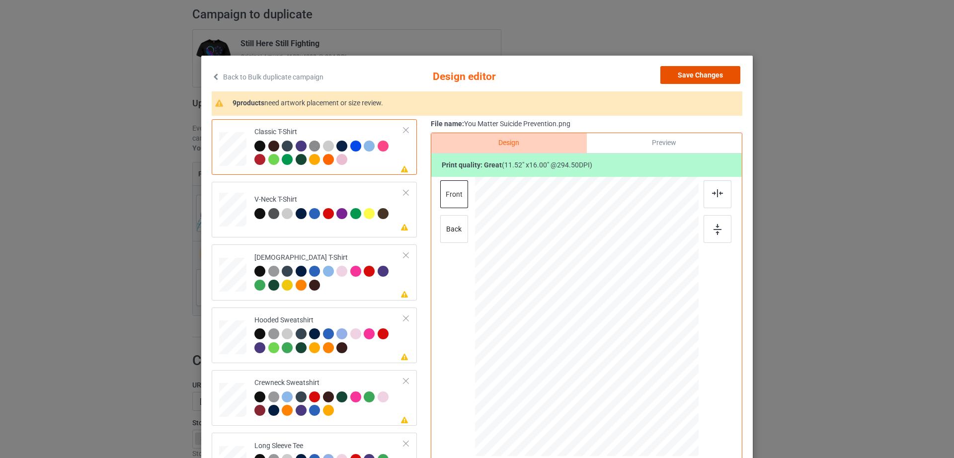
click at [687, 75] on button "Save Changes" at bounding box center [701, 75] width 80 height 18
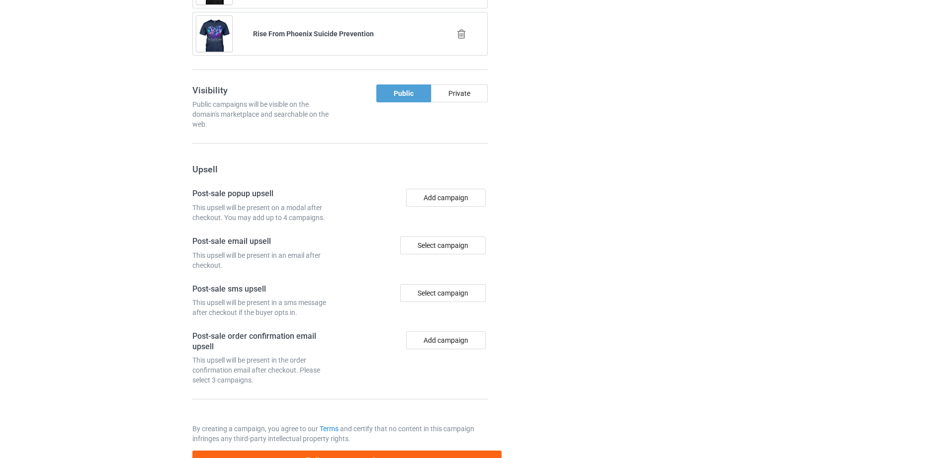
scroll to position [980, 0]
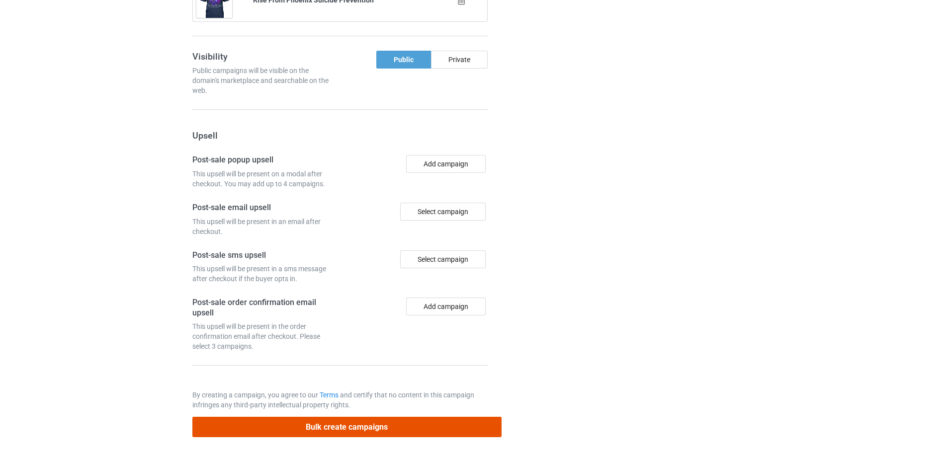
click at [347, 419] on button "Bulk create campaigns" at bounding box center [346, 427] width 309 height 20
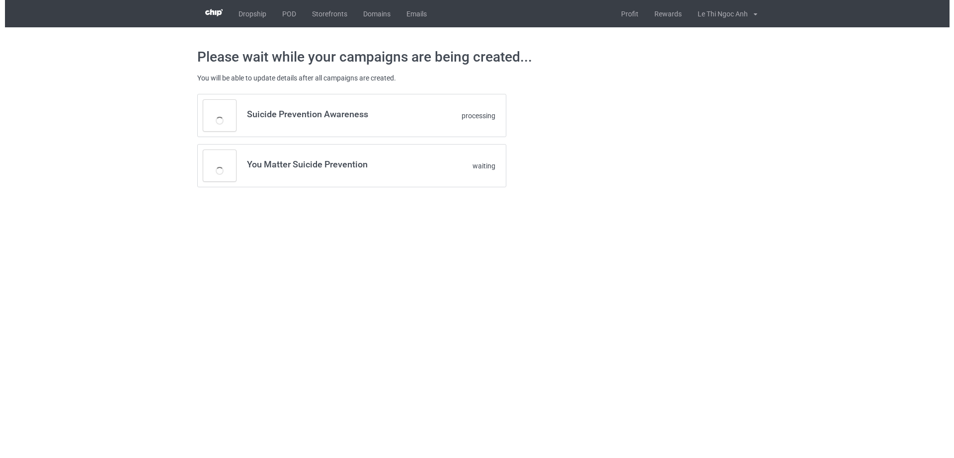
scroll to position [0, 0]
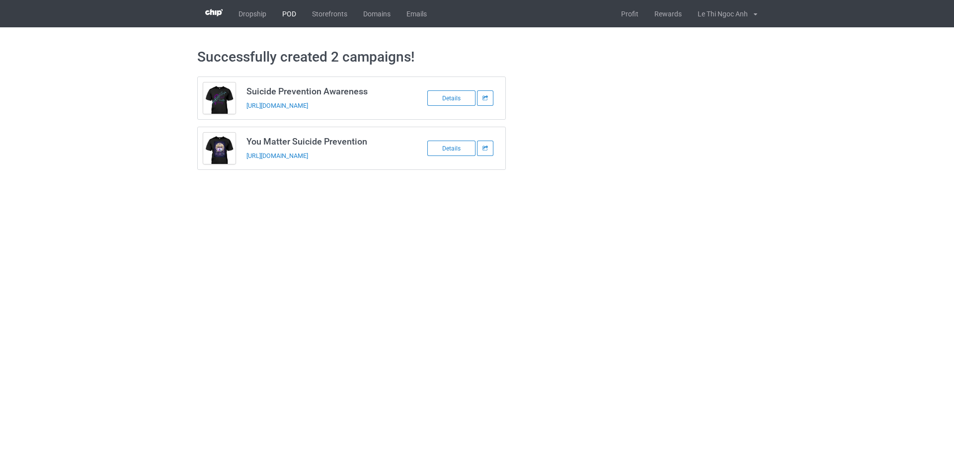
click at [279, 21] on link "POD" at bounding box center [289, 13] width 30 height 27
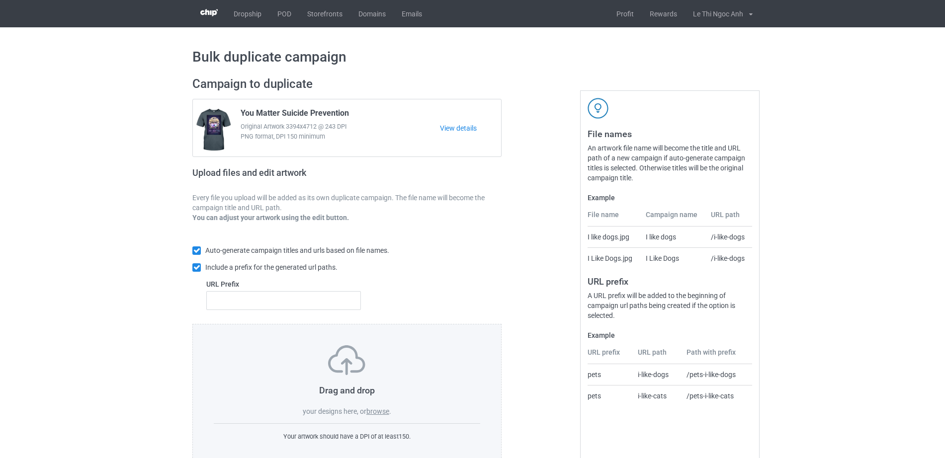
scroll to position [26, 0]
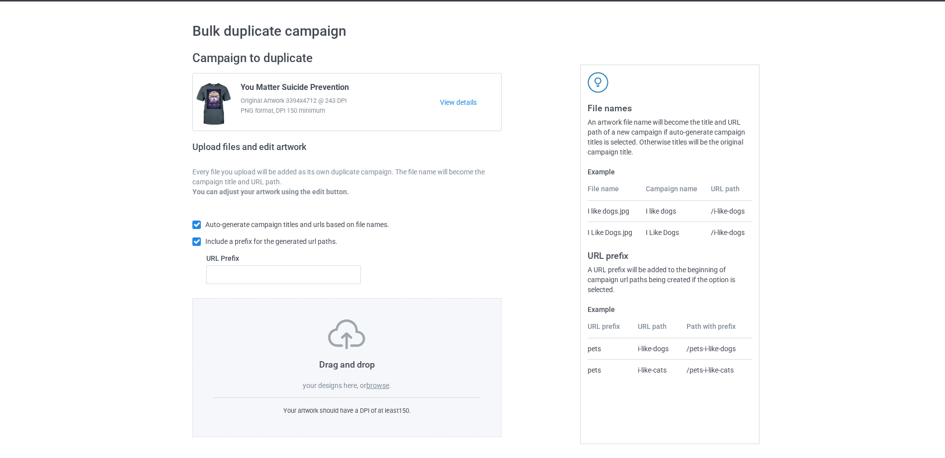
click at [379, 386] on label "browse" at bounding box center [377, 386] width 23 height 8
click at [0, 0] on input "browse" at bounding box center [0, 0] width 0 height 0
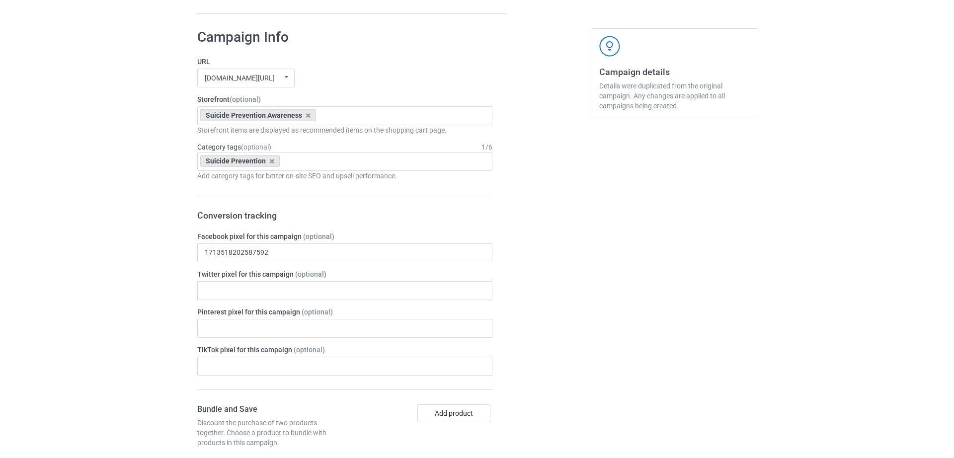
scroll to position [0, 0]
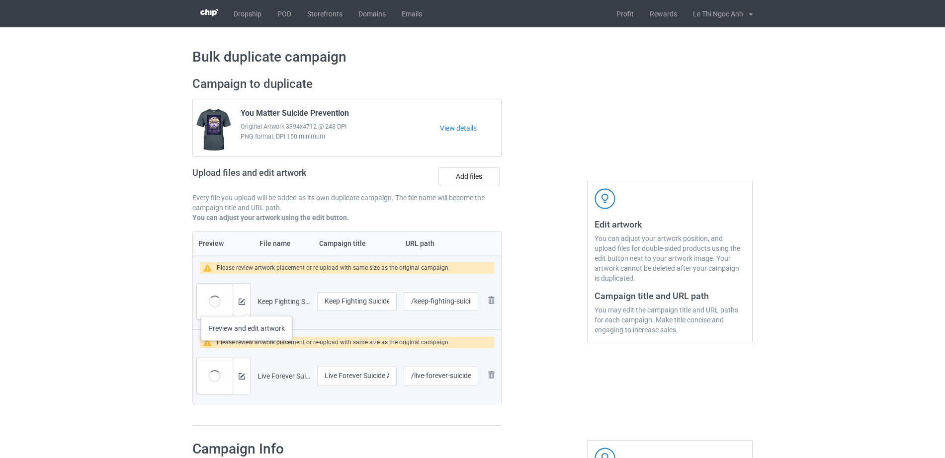
click at [246, 306] on div at bounding box center [241, 302] width 17 height 36
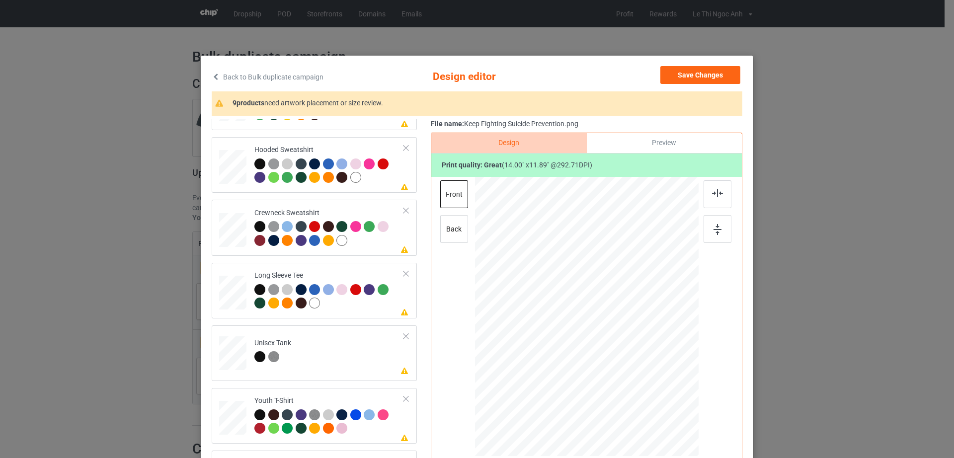
click at [708, 63] on div "Back to Bulk duplicate campaign Design editor Save Changes 9 products need artw…" at bounding box center [477, 287] width 552 height 462
click at [709, 74] on button "Save Changes" at bounding box center [701, 75] width 80 height 18
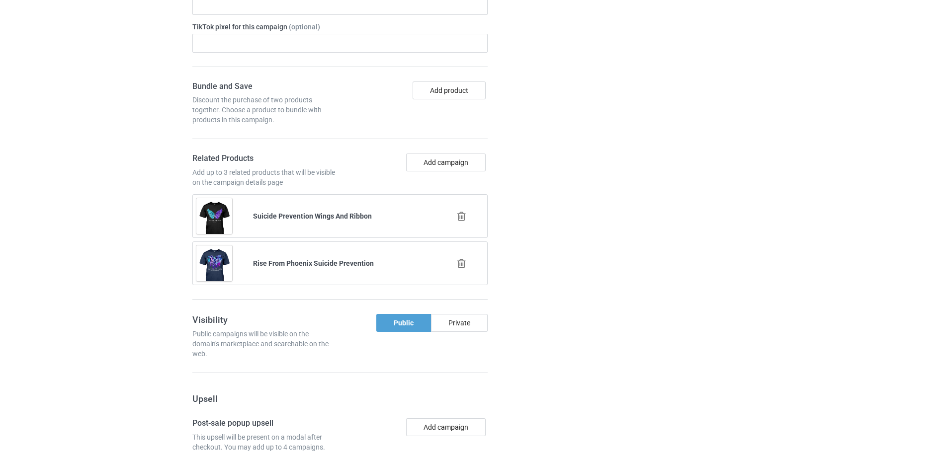
scroll to position [999, 0]
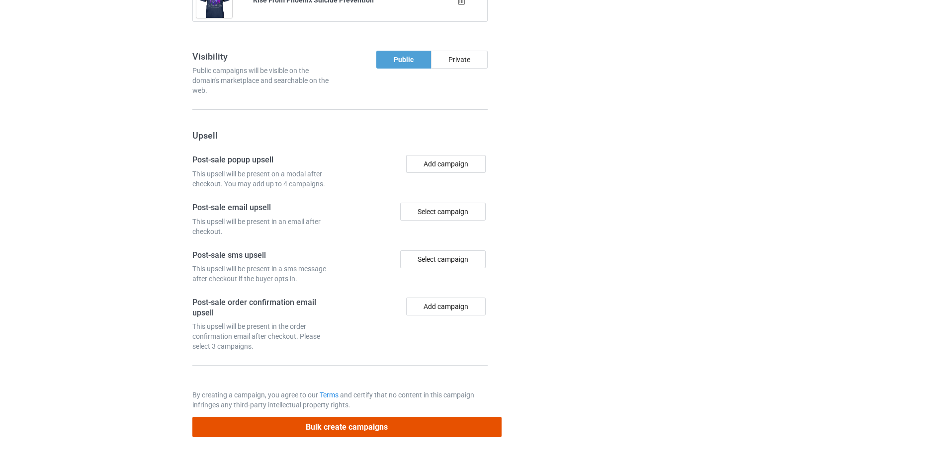
click at [333, 421] on button "Bulk create campaigns" at bounding box center [346, 427] width 309 height 20
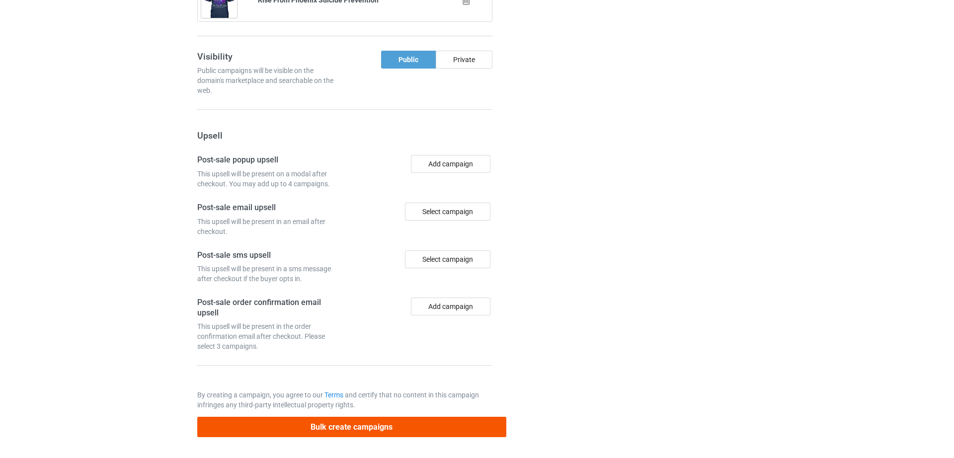
scroll to position [0, 0]
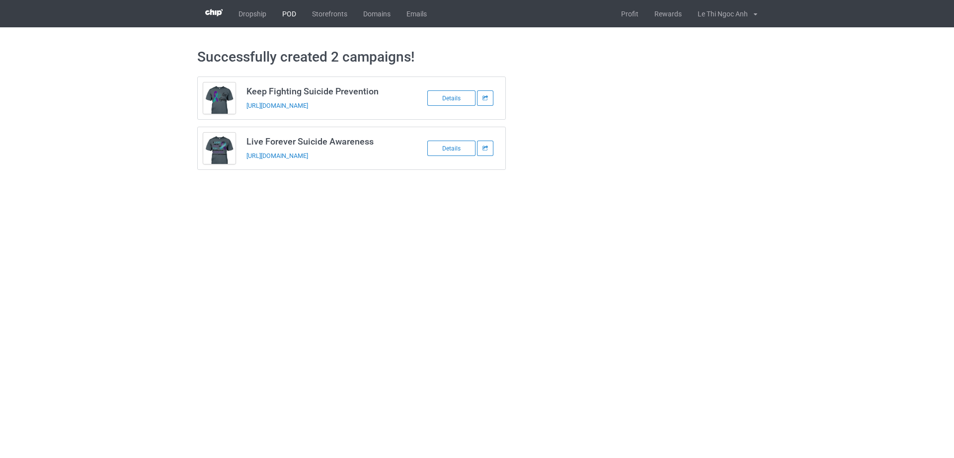
click at [292, 17] on link "POD" at bounding box center [289, 13] width 30 height 27
